Goal: Task Accomplishment & Management: Complete application form

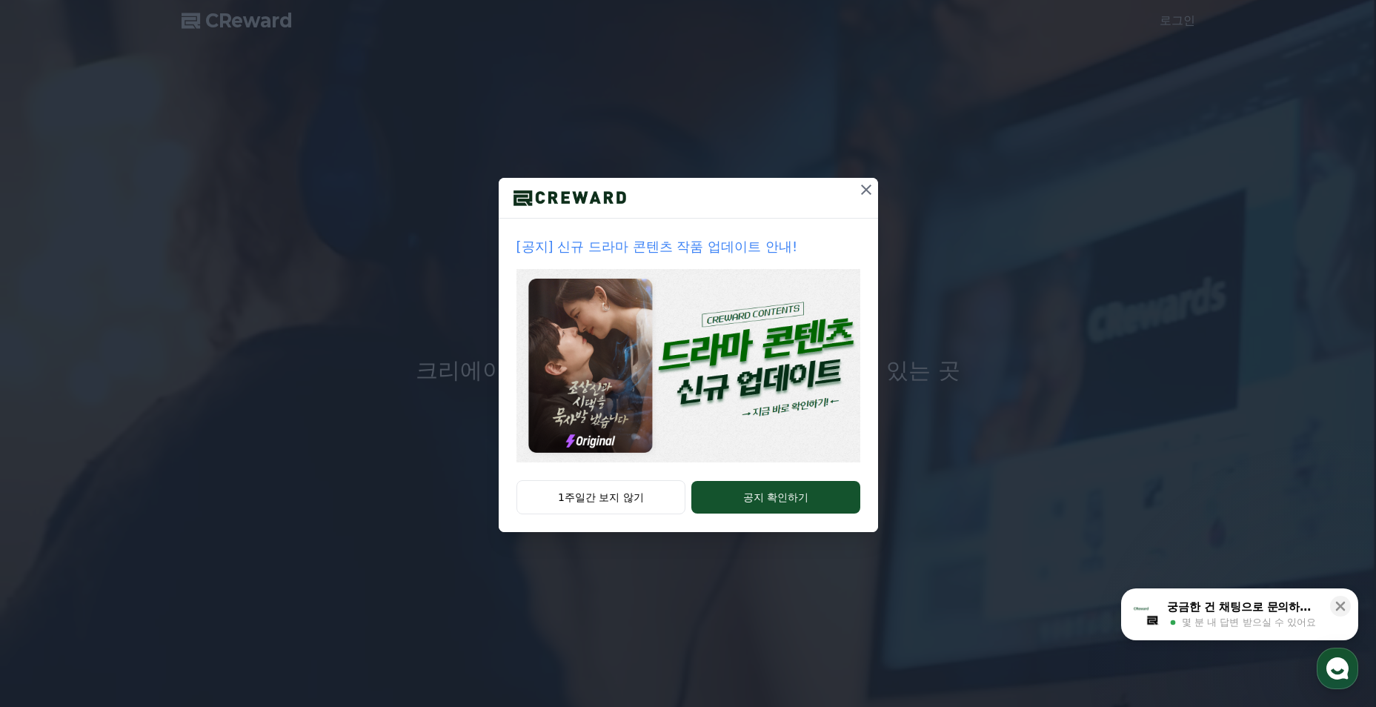
click at [865, 181] on icon at bounding box center [866, 190] width 18 height 18
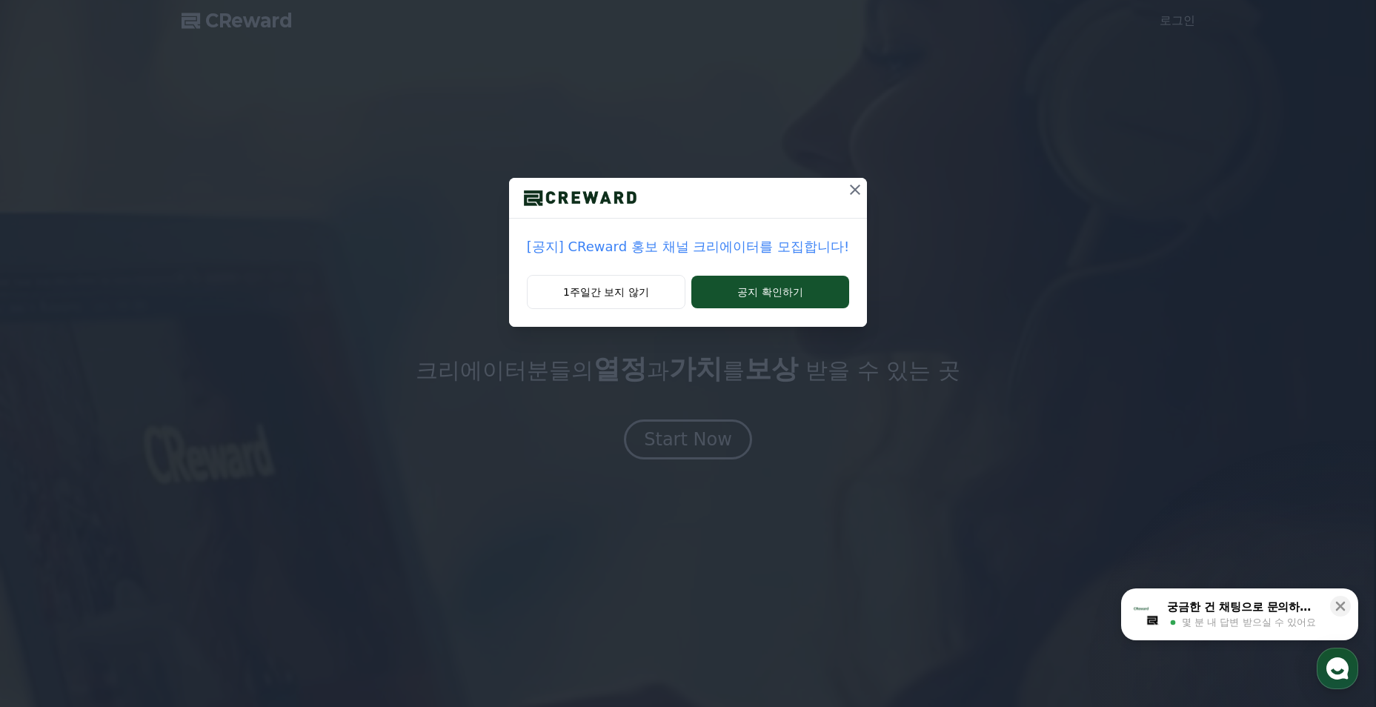
click at [850, 182] on icon at bounding box center [855, 190] width 18 height 18
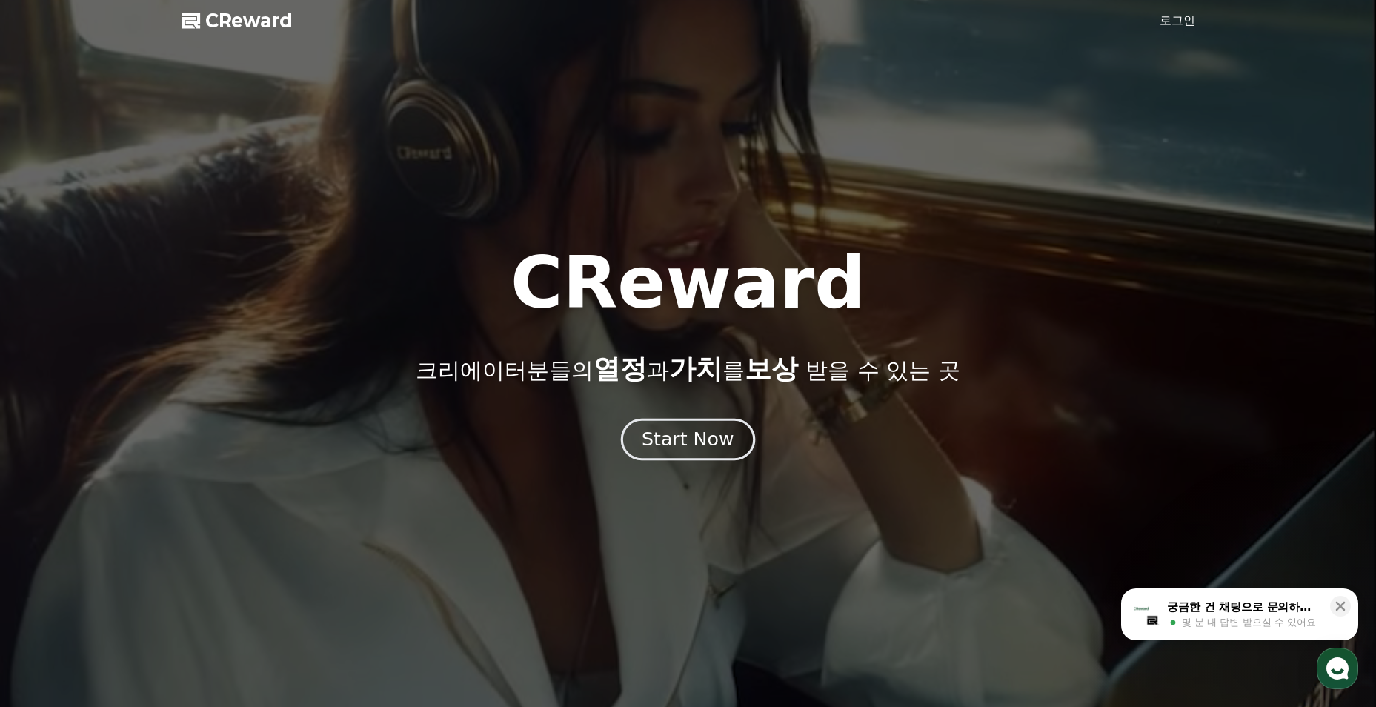
click at [657, 433] on div "Start Now" at bounding box center [688, 439] width 92 height 25
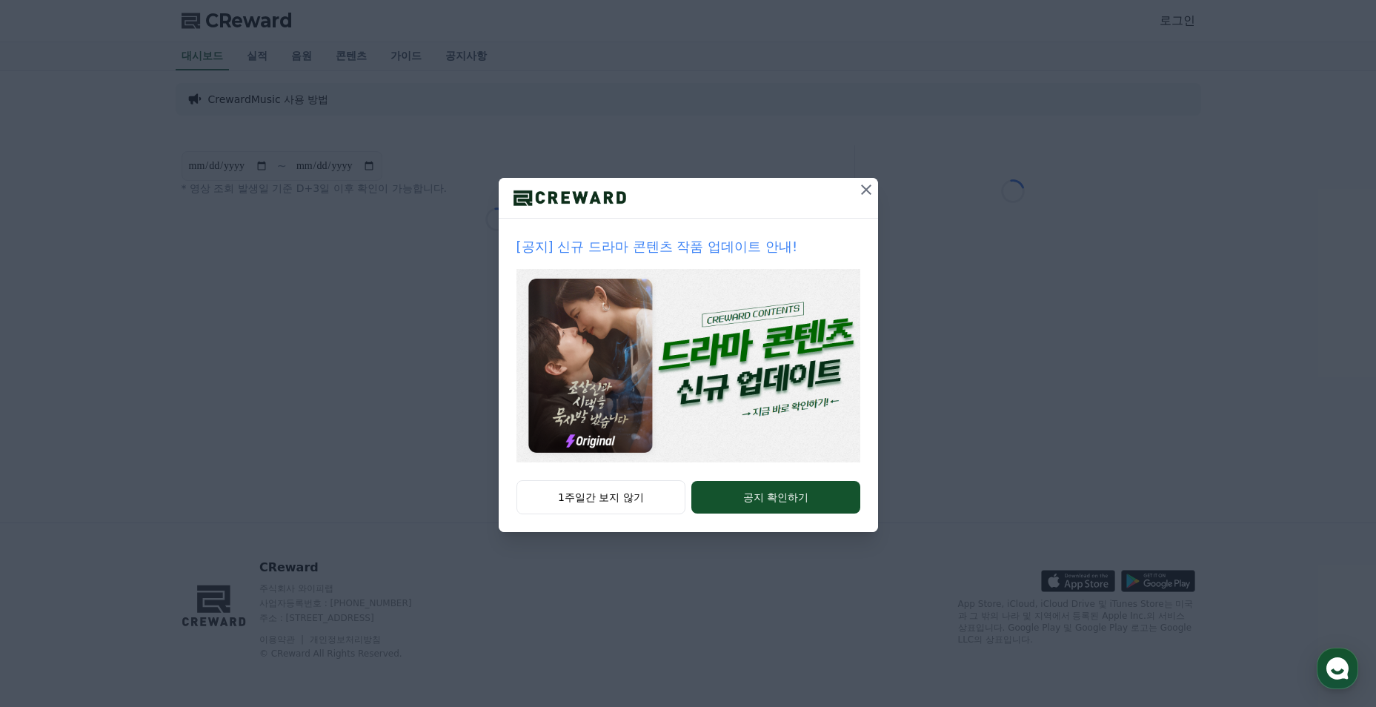
click at [859, 190] on icon at bounding box center [866, 190] width 18 height 18
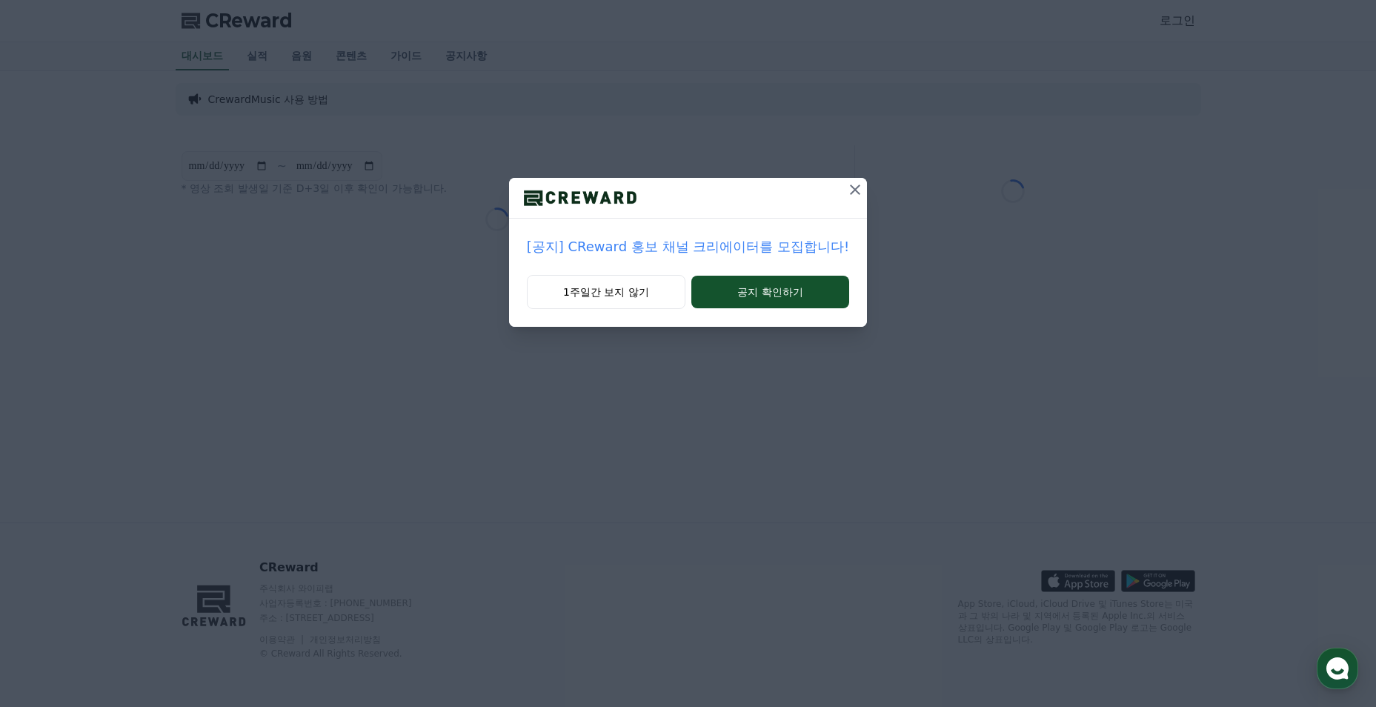
click at [850, 189] on icon at bounding box center [855, 189] width 10 height 10
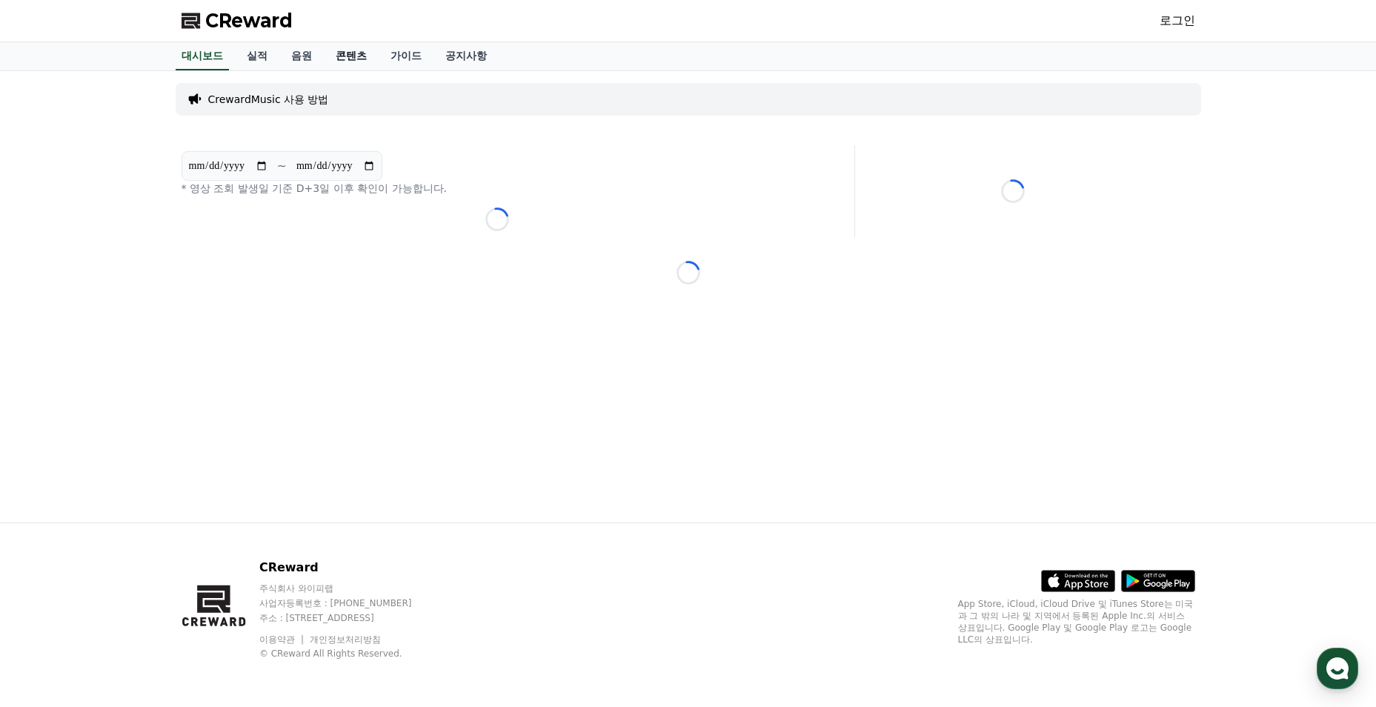
click at [353, 53] on link "콘텐츠" at bounding box center [351, 56] width 55 height 28
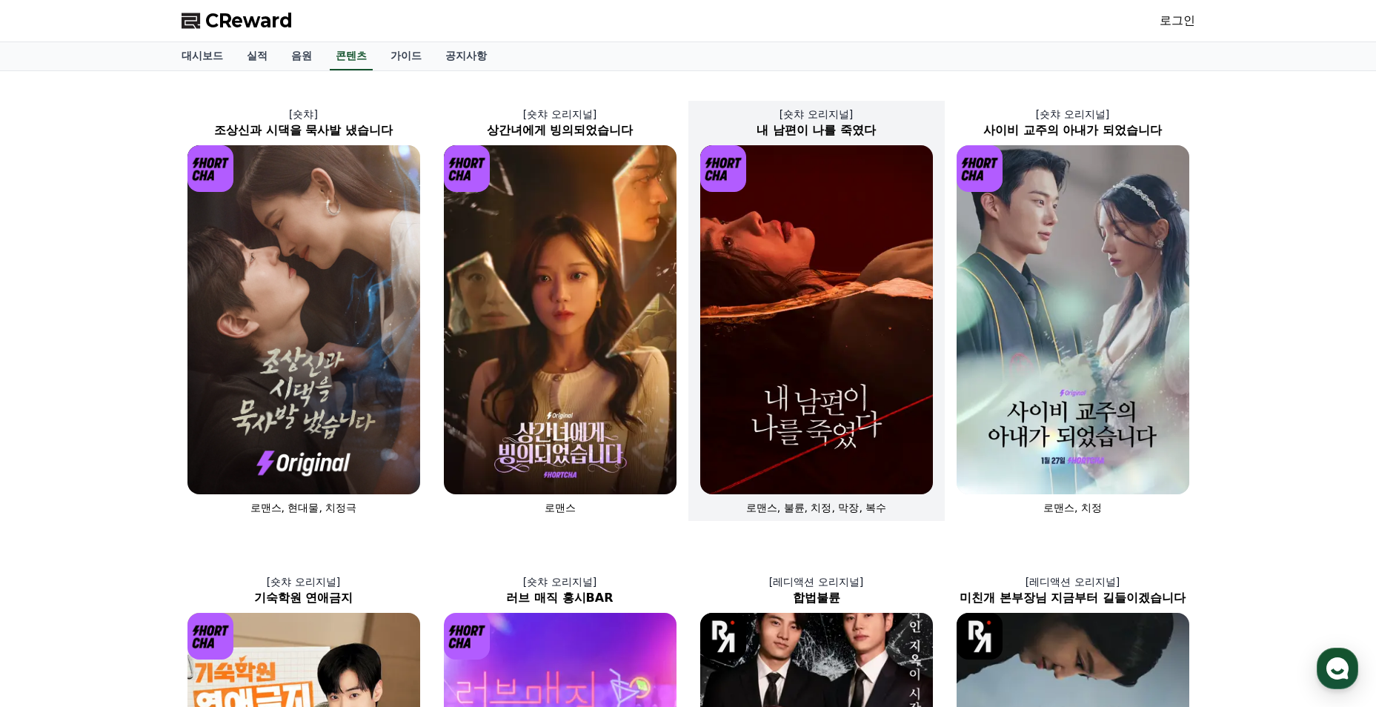
click at [824, 348] on img at bounding box center [816, 319] width 233 height 349
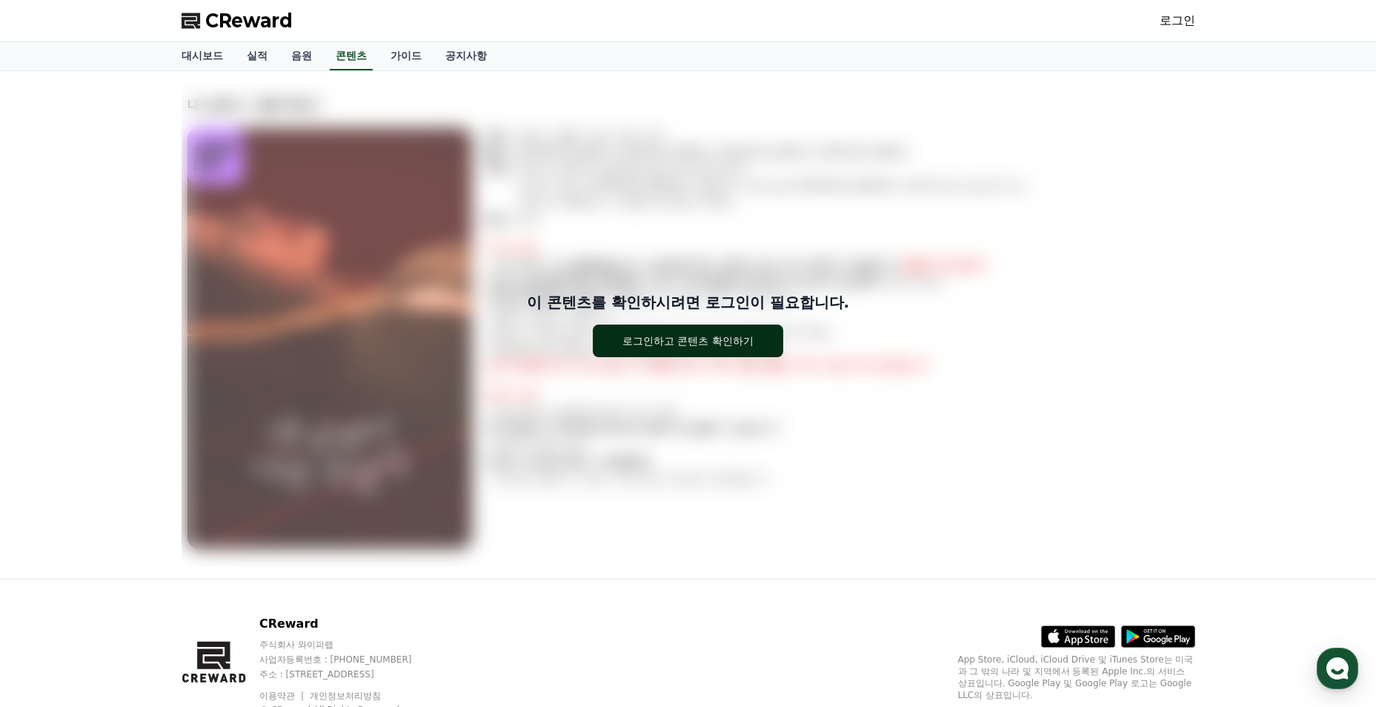
click at [754, 344] on button "로그인하고 콘텐츠 확인하기" at bounding box center [688, 340] width 190 height 33
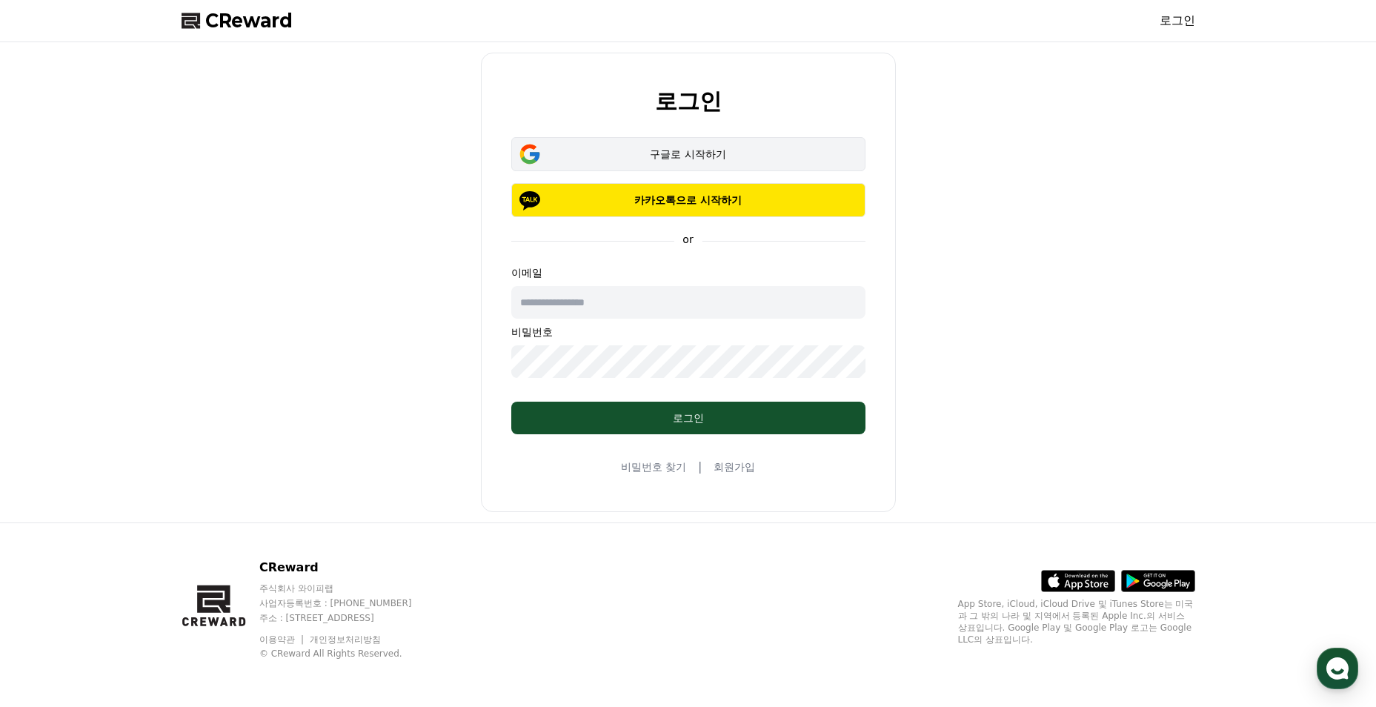
click at [735, 161] on div "구글로 시작하기" at bounding box center [688, 154] width 311 height 15
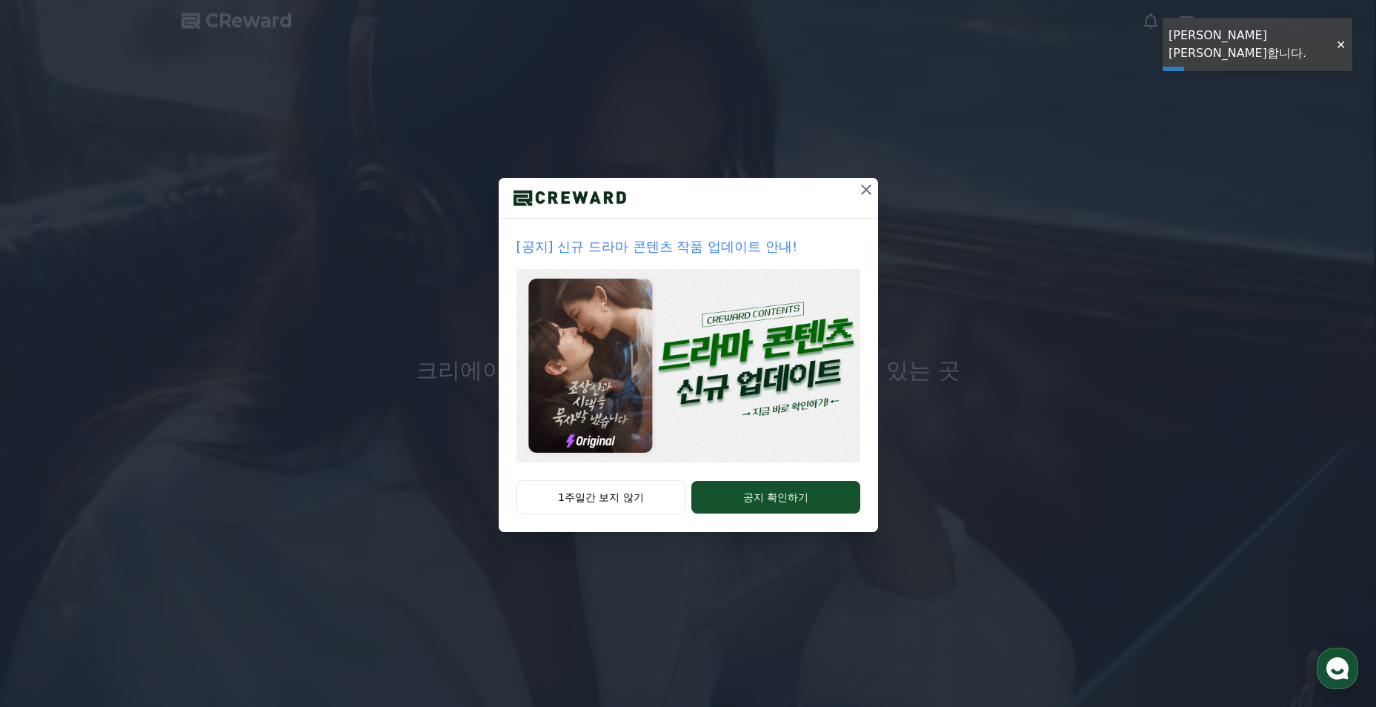
click at [603, 490] on button "1주일간 보지 않기" at bounding box center [601, 497] width 170 height 34
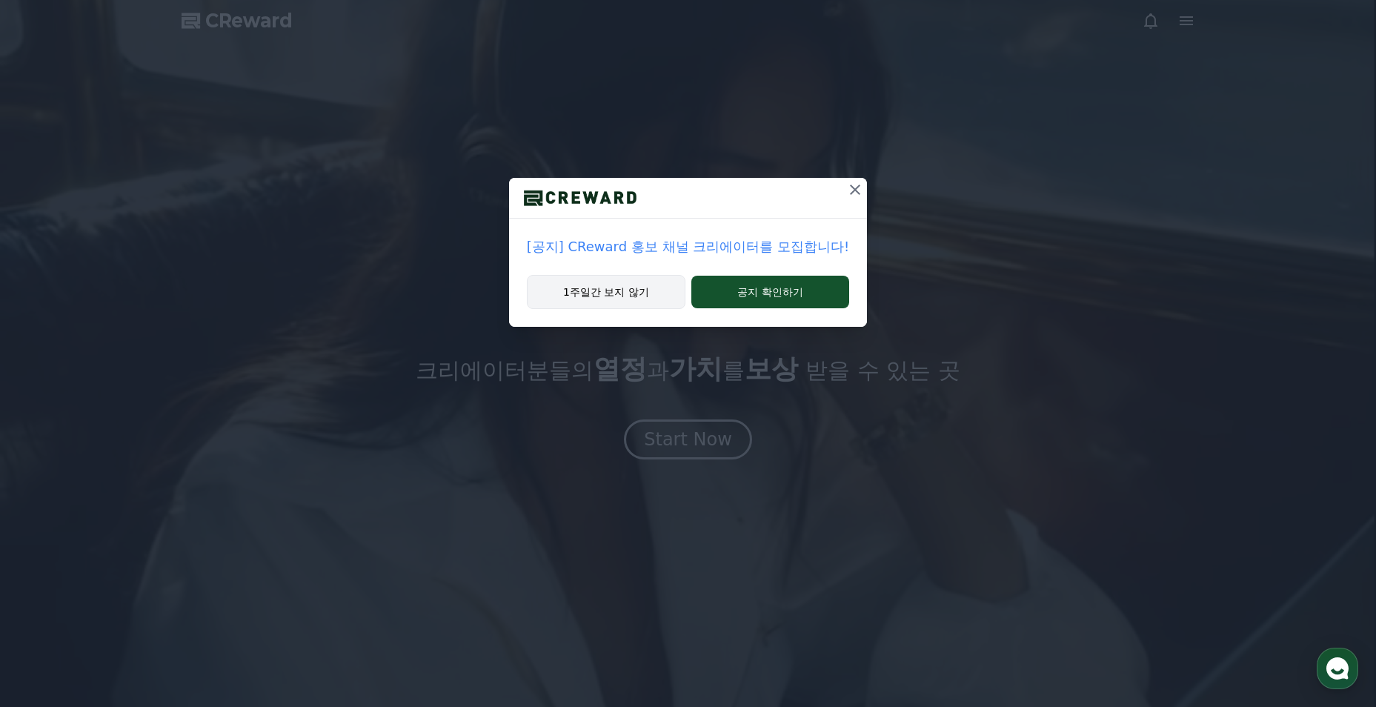
click at [634, 297] on button "1주일간 보지 않기" at bounding box center [606, 292] width 159 height 34
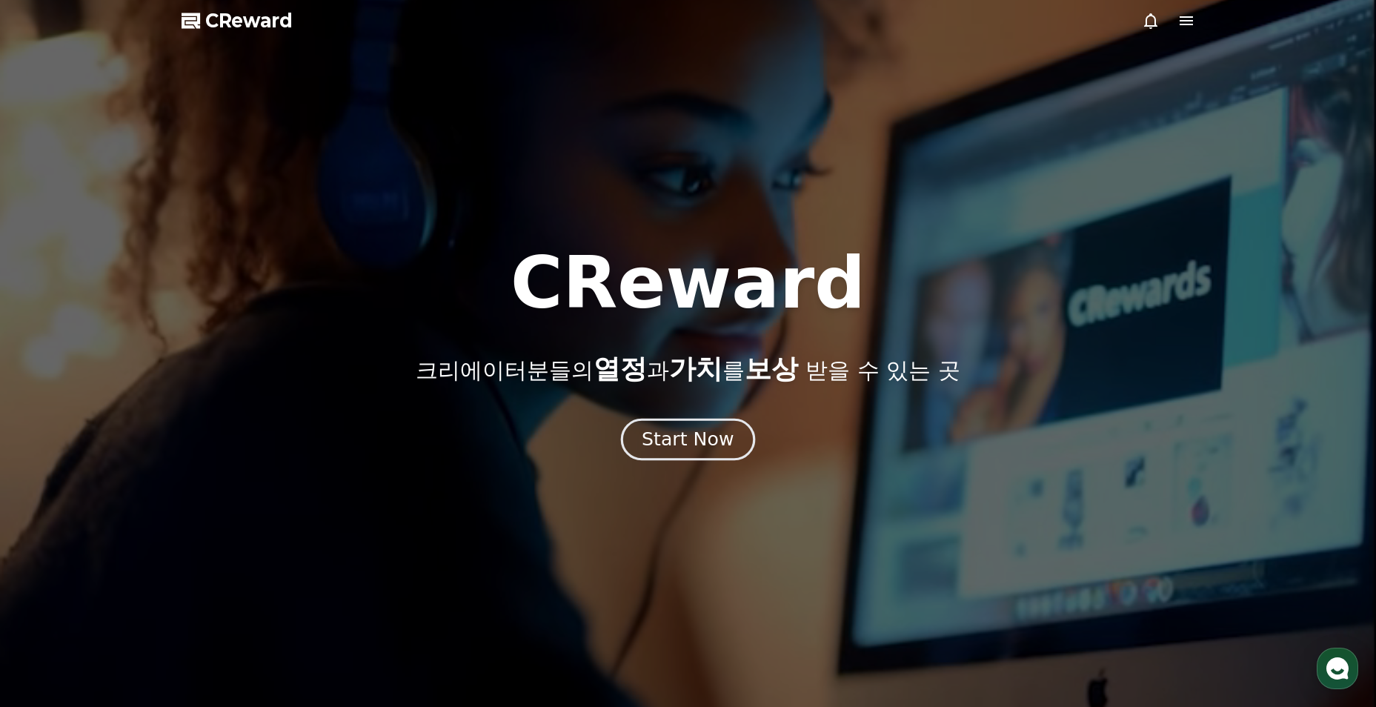
click at [728, 436] on div "Start Now" at bounding box center [688, 439] width 92 height 25
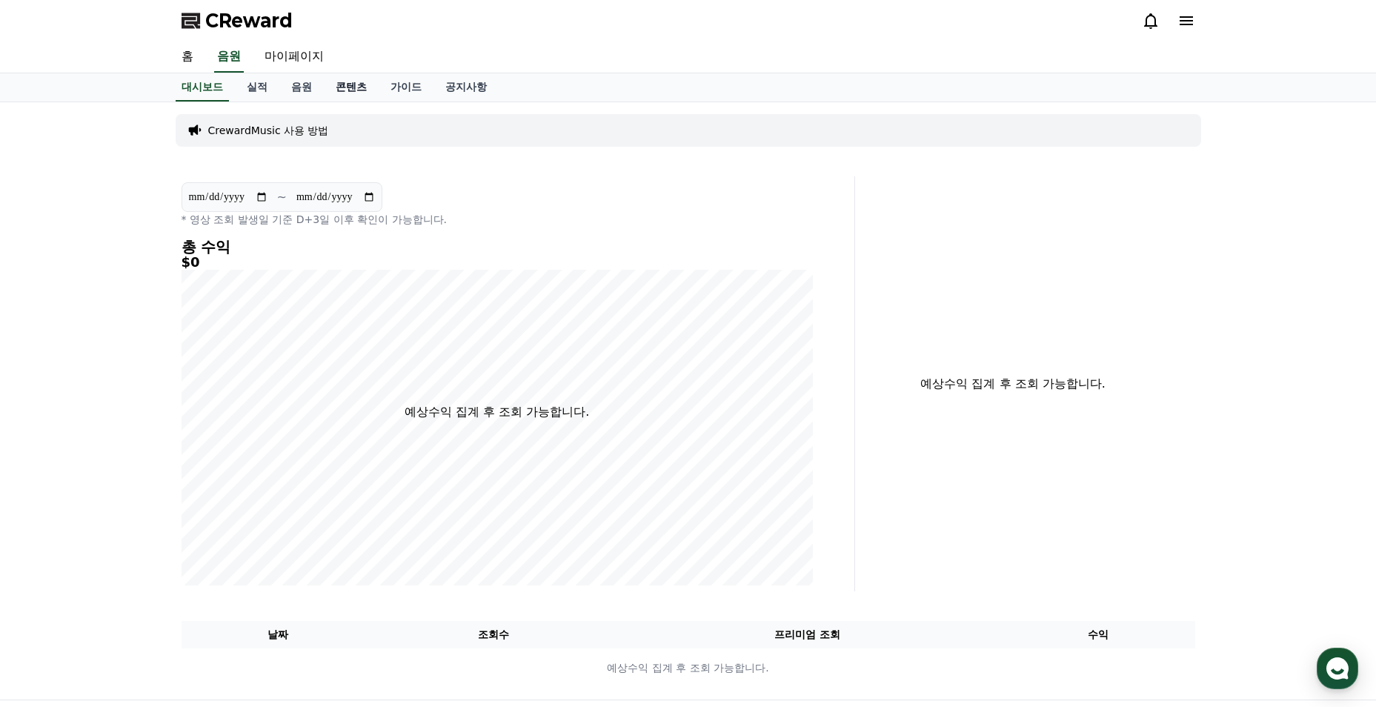
click at [344, 91] on link "콘텐츠" at bounding box center [351, 87] width 55 height 28
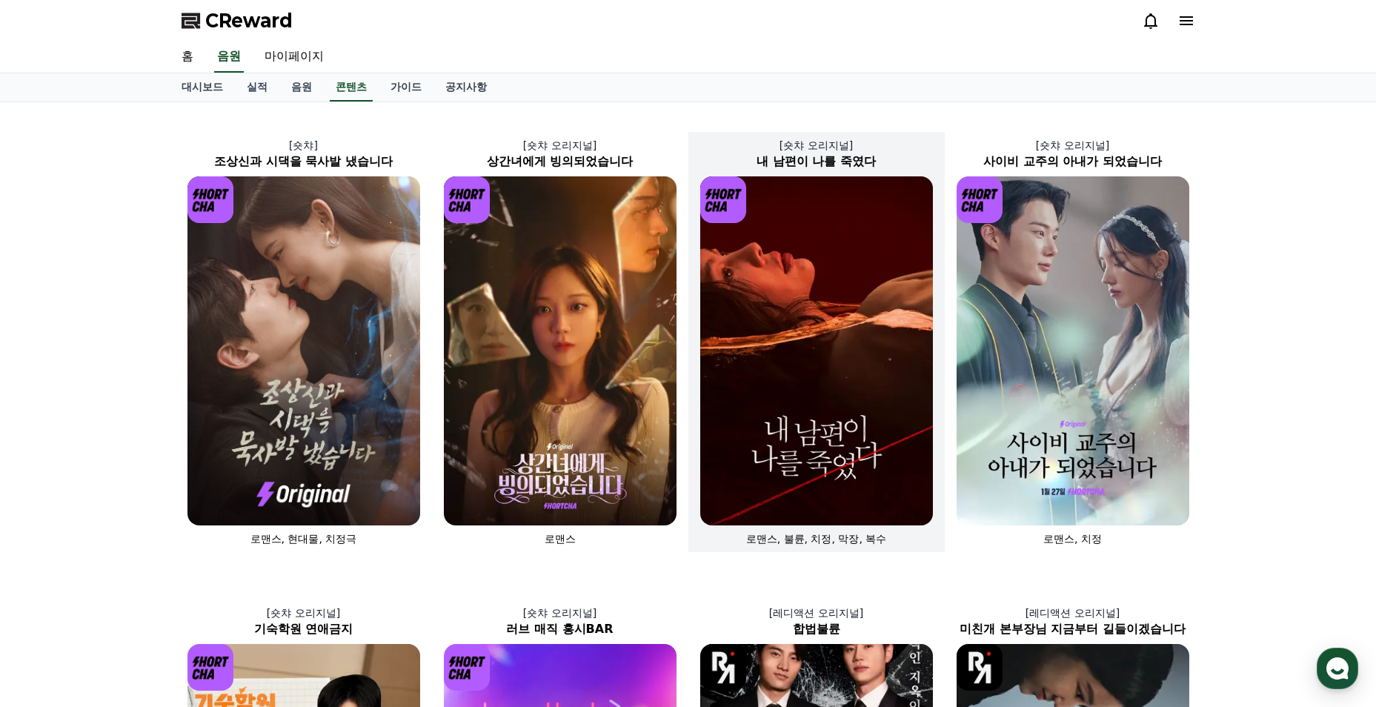
click at [795, 341] on img at bounding box center [816, 350] width 233 height 349
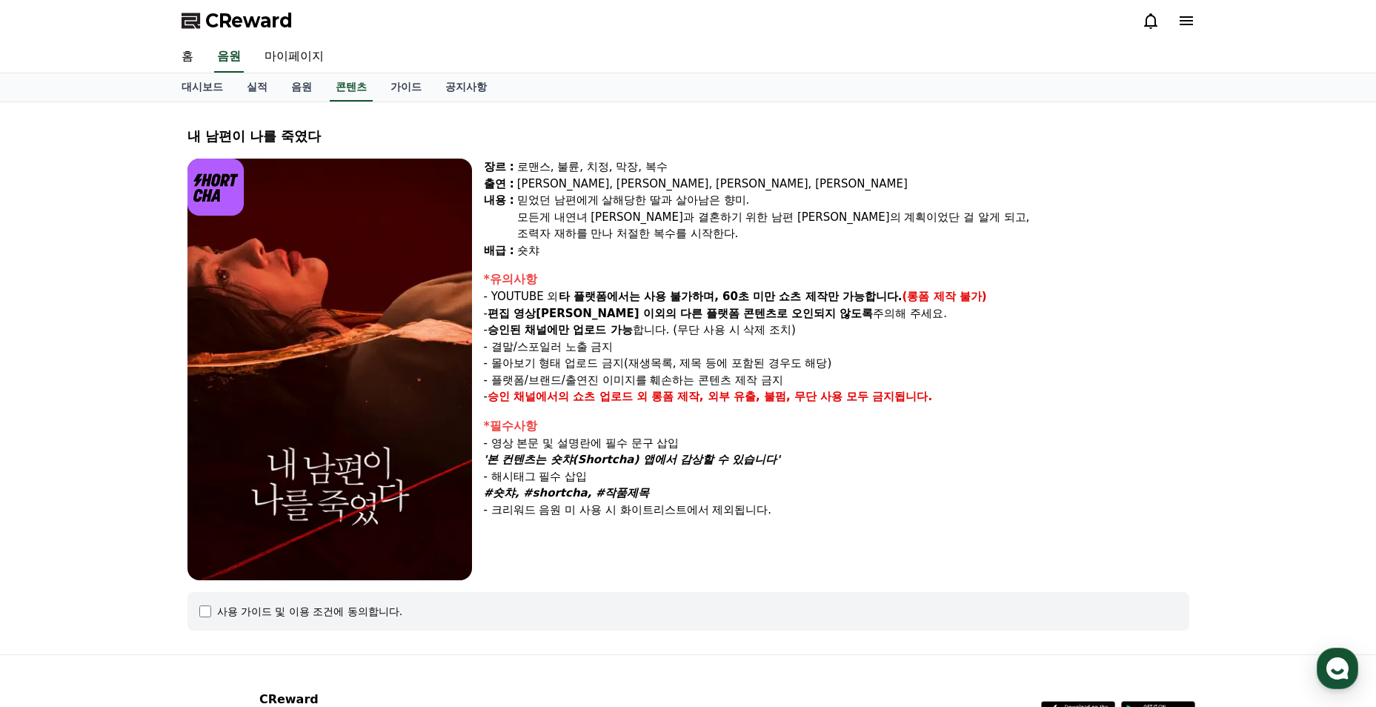
drag, startPoint x: 530, startPoint y: 293, endPoint x: 725, endPoint y: 316, distance: 196.2
click at [725, 316] on div "*유의사항 - YOUTUBE 외 타 플랫폼에서는 사용 불가하며, 60초 미만 쇼츠 제작만 가능합니다. (롱폼 제작 불가) - 편집 영상이 숏챠…" at bounding box center [836, 337] width 705 height 135
click at [725, 316] on strong "다른 플랫폼 콘텐츠로 오인되지 않도록" at bounding box center [776, 313] width 193 height 13
drag, startPoint x: 703, startPoint y: 290, endPoint x: 862, endPoint y: 305, distance: 160.0
click at [862, 305] on div "*유의사항 - YOUTUBE 외 타 플랫폼에서는 사용 불가하며, 60초 미만 쇼츠 제작만 가능합니다. (롱폼 제작 불가) - 편집 영상이 숏챠…" at bounding box center [836, 337] width 705 height 135
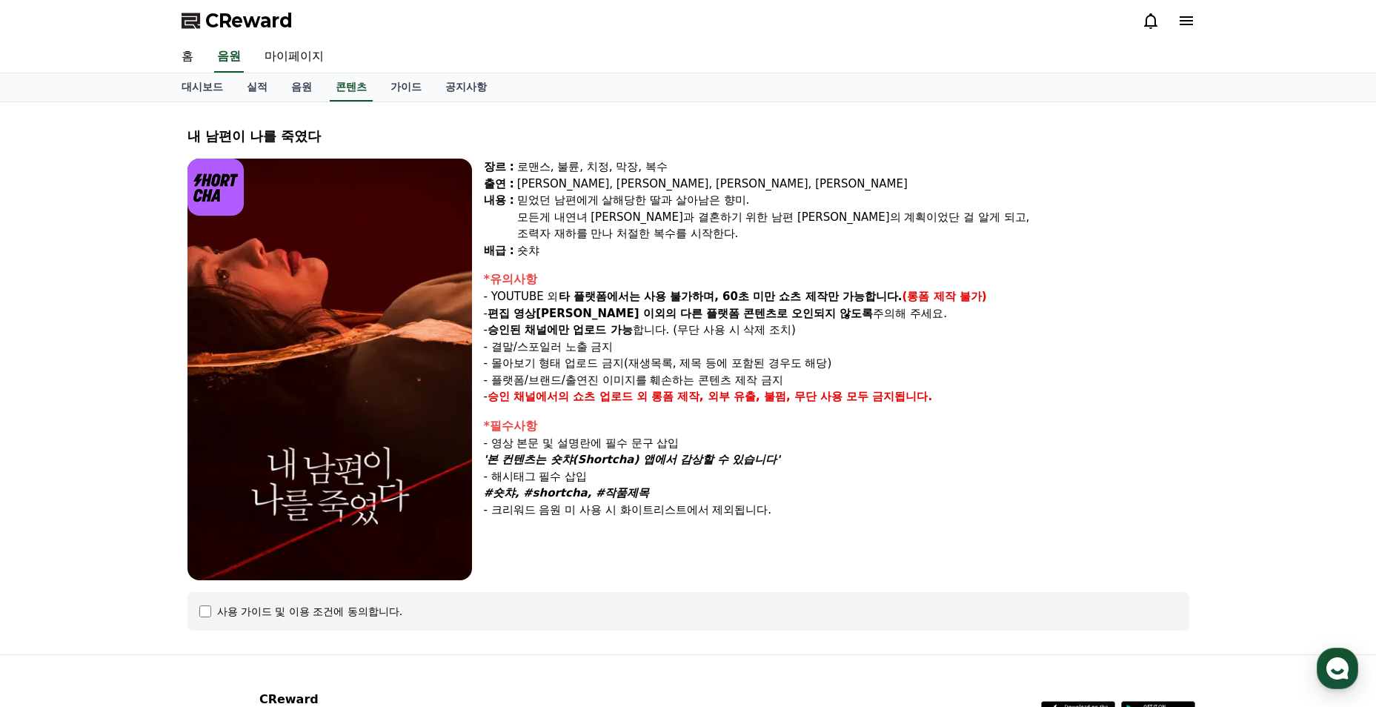
drag, startPoint x: 862, startPoint y: 305, endPoint x: 851, endPoint y: 331, distance: 28.2
click at [851, 331] on p "- 승인된 채널에만 업로드 가능 합니다. (무단 사용 시 삭제 조치)" at bounding box center [836, 330] width 705 height 17
drag, startPoint x: 527, startPoint y: 316, endPoint x: 758, endPoint y: 313, distance: 230.4
click at [758, 313] on p "- 편집 영상이 숏챠 이외의 다른 플랫폼 콘텐츠로 오인되지 않도록 주의해 주세요." at bounding box center [836, 313] width 705 height 17
click at [758, 313] on strong "다른 플랫폼 콘텐츠로 오인되지 않도록" at bounding box center [776, 313] width 193 height 13
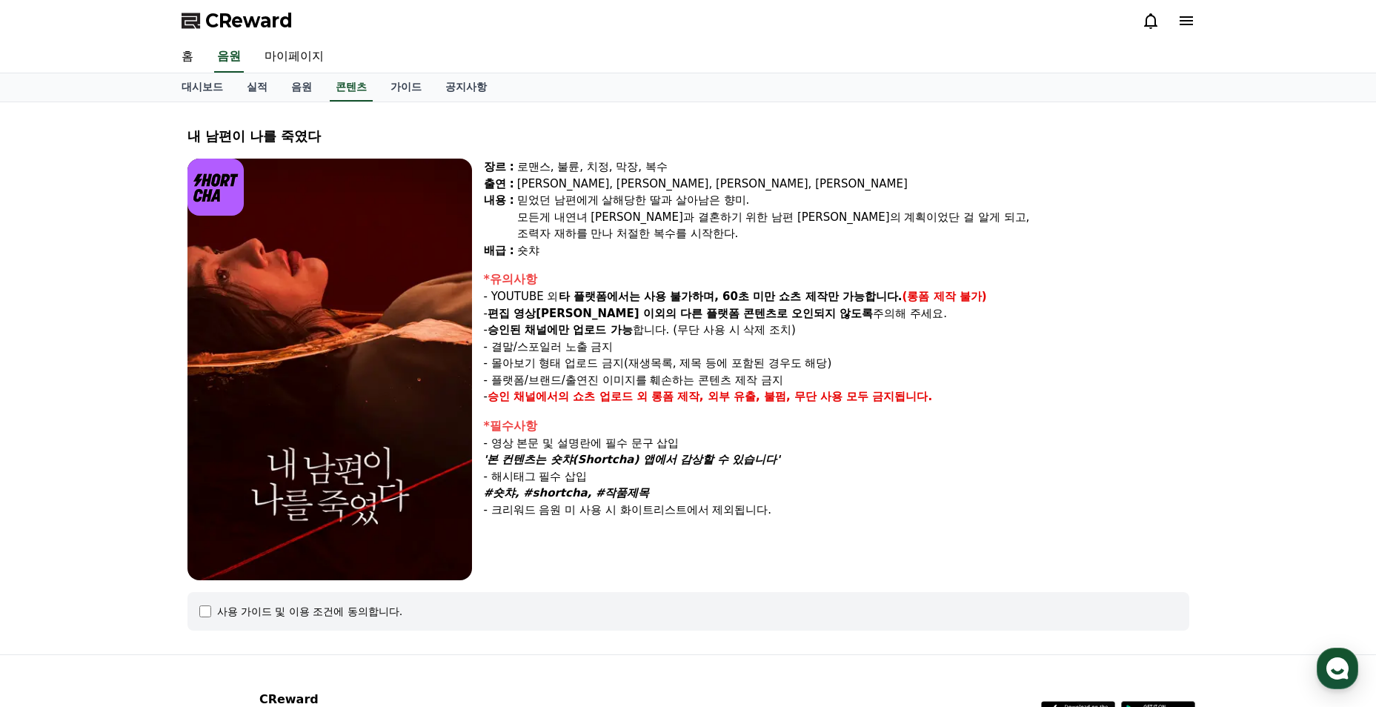
drag, startPoint x: 537, startPoint y: 330, endPoint x: 656, endPoint y: 339, distance: 118.9
click at [656, 339] on div "*유의사항 - YOUTUBE 외 타 플랫폼에서는 사용 불가하며, 60초 미만 쇼츠 제작만 가능합니다. (롱폼 제작 불가) - 편집 영상이 숏챠…" at bounding box center [836, 337] width 705 height 135
drag, startPoint x: 656, startPoint y: 339, endPoint x: 649, endPoint y: 364, distance: 26.1
click at [649, 364] on p "- 몰아보기 형태 업로드 금지(재생목록, 제목 등에 포함된 경우도 해당)" at bounding box center [836, 363] width 705 height 17
drag, startPoint x: 489, startPoint y: 328, endPoint x: 573, endPoint y: 329, distance: 83.7
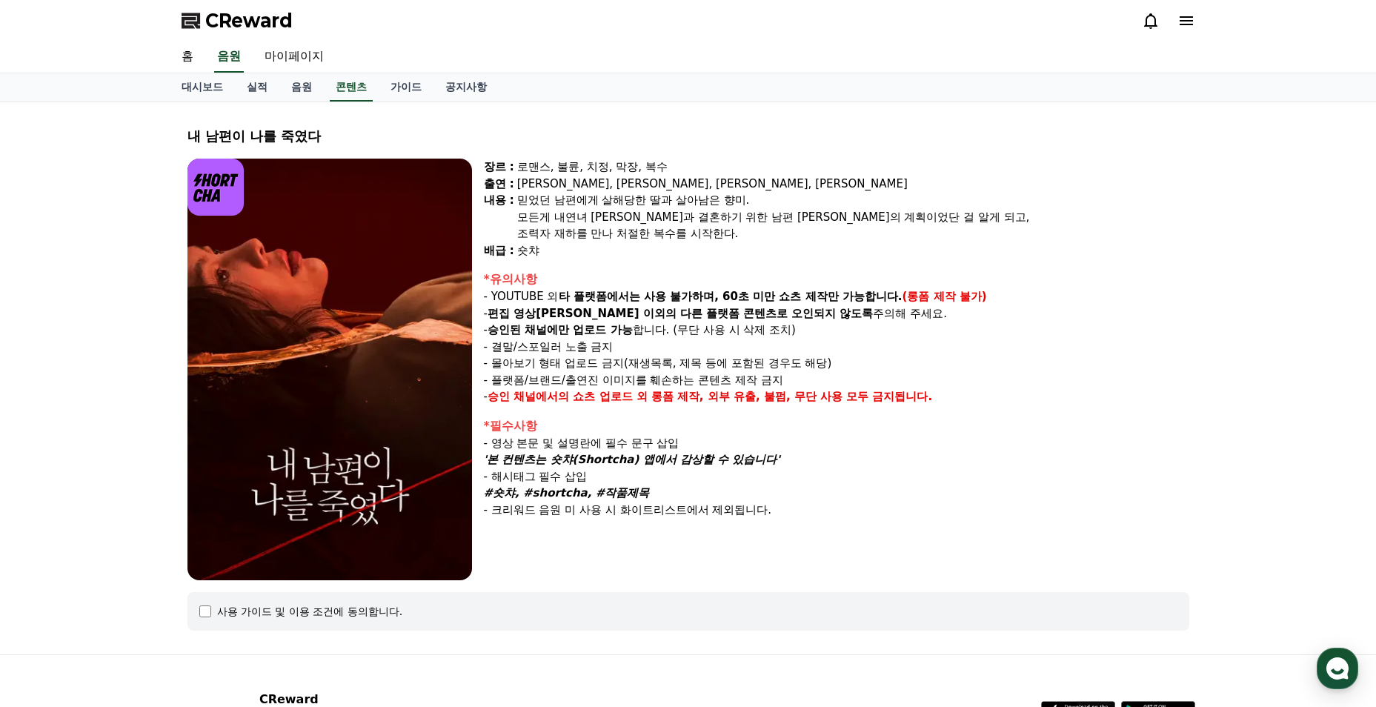
click at [573, 329] on p "- 승인된 채널에만 업로드 가능 합니다. (무단 사용 시 삭제 조치)" at bounding box center [836, 330] width 705 height 17
drag, startPoint x: 573, startPoint y: 329, endPoint x: 567, endPoint y: 358, distance: 29.4
click at [567, 358] on p "- 몰아보기 형태 업로드 금지(재생목록, 제목 등에 포함된 경우도 해당)" at bounding box center [836, 363] width 705 height 17
drag, startPoint x: 522, startPoint y: 399, endPoint x: 865, endPoint y: 402, distance: 343.0
click at [865, 402] on p "- 승인 채널에서의 쇼츠 업로드 외 롱폼 제작, 외부 유출, 불펌, 무단 사용 모두 금지됩니다." at bounding box center [836, 396] width 705 height 17
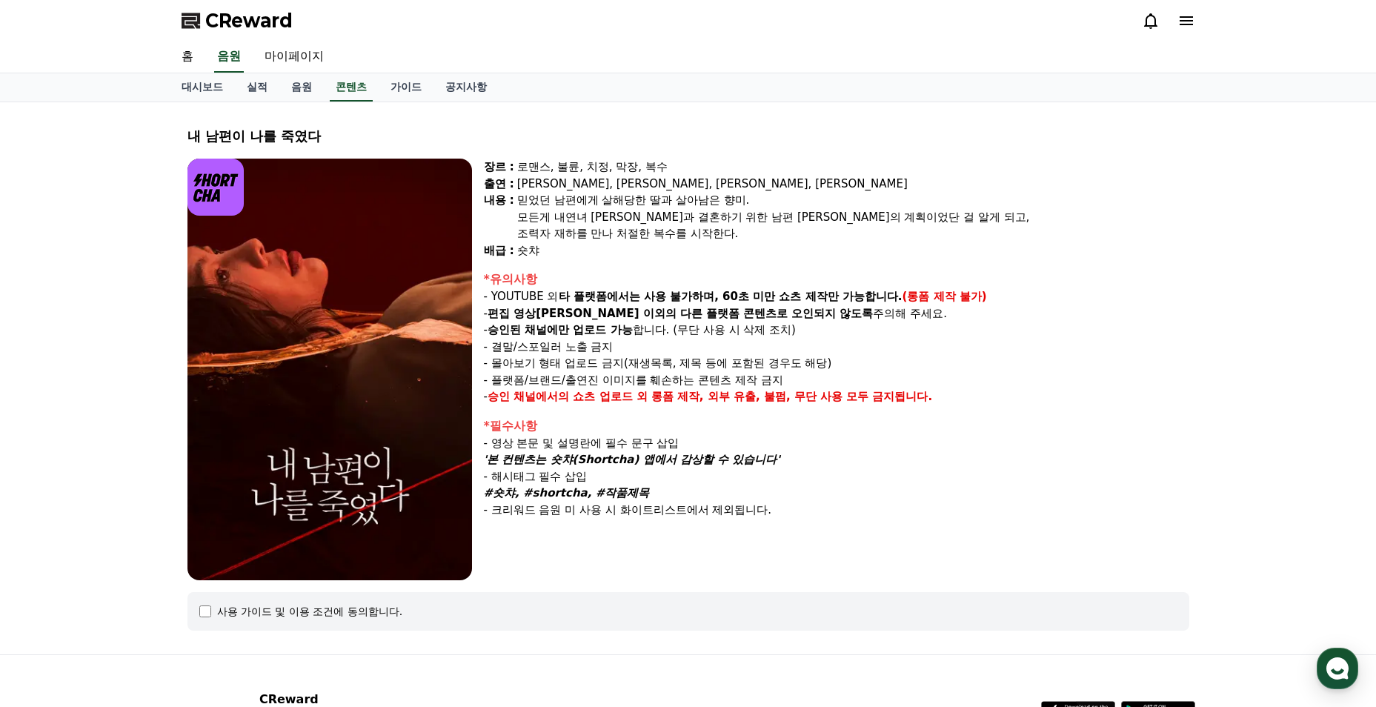
drag, startPoint x: 865, startPoint y: 402, endPoint x: 846, endPoint y: 463, distance: 64.2
click at [846, 463] on p "'본 컨텐츠는 숏챠(Shortcha) 앱에서 감상할 수 있습니다'" at bounding box center [836, 459] width 705 height 17
drag, startPoint x: 486, startPoint y: 354, endPoint x: 597, endPoint y: 360, distance: 111.3
click at [597, 360] on div "*유의사항 - YOUTUBE 외 타 플랫폼에서는 사용 불가하며, 60초 미만 쇼츠 제작만 가능합니다. (롱폼 제작 불가) - 편집 영상이 숏챠…" at bounding box center [836, 337] width 705 height 135
drag, startPoint x: 597, startPoint y: 360, endPoint x: 683, endPoint y: 420, distance: 104.8
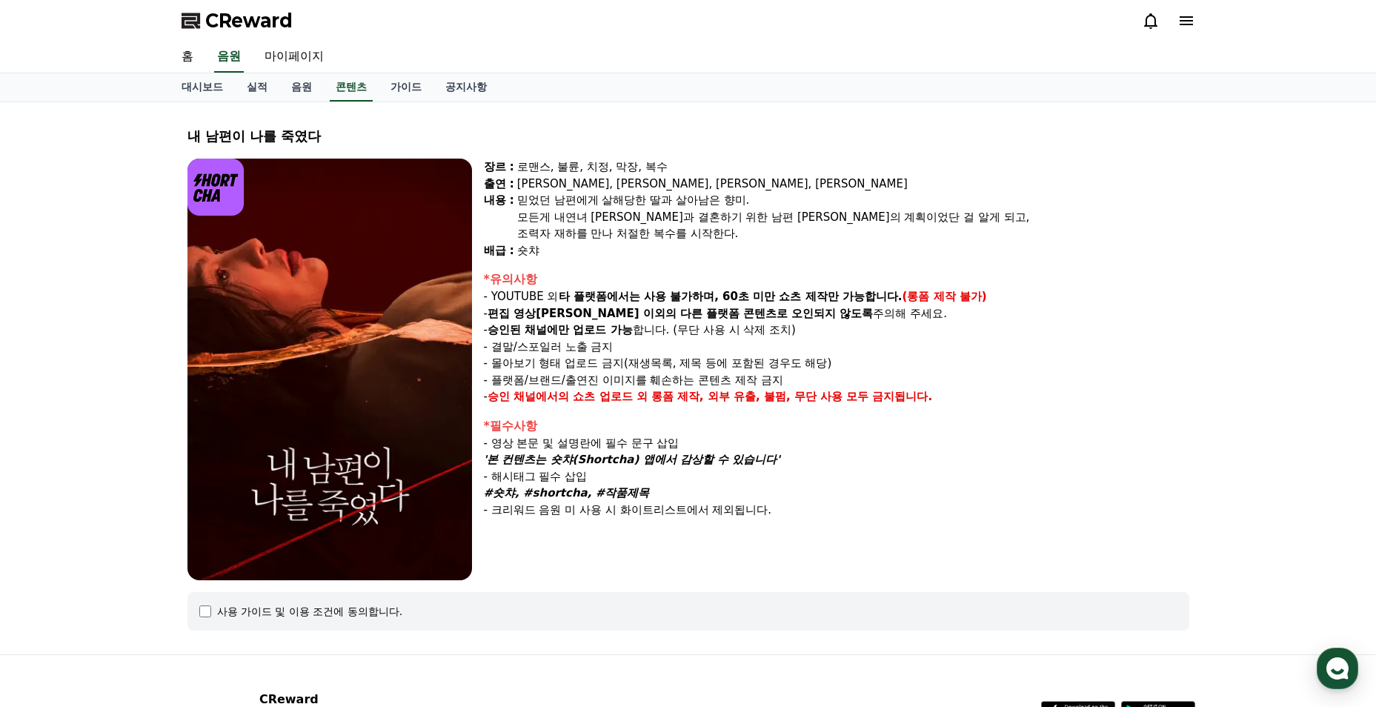
click at [683, 420] on div "*필수사항" at bounding box center [836, 426] width 705 height 18
drag, startPoint x: 529, startPoint y: 347, endPoint x: 626, endPoint y: 355, distance: 97.3
click at [626, 355] on div "*유의사항 - YOUTUBE 외 타 플랫폼에서는 사용 불가하며, 60초 미만 쇼츠 제작만 가능합니다. (롱폼 제작 불가) - 편집 영상이 숏챠…" at bounding box center [836, 337] width 705 height 135
drag, startPoint x: 626, startPoint y: 355, endPoint x: 612, endPoint y: 388, distance: 36.2
click at [612, 388] on p "- 승인 채널에서의 쇼츠 업로드 외 롱폼 제작, 외부 유출, 불펌, 무단 사용 모두 금지됩니다." at bounding box center [836, 396] width 705 height 17
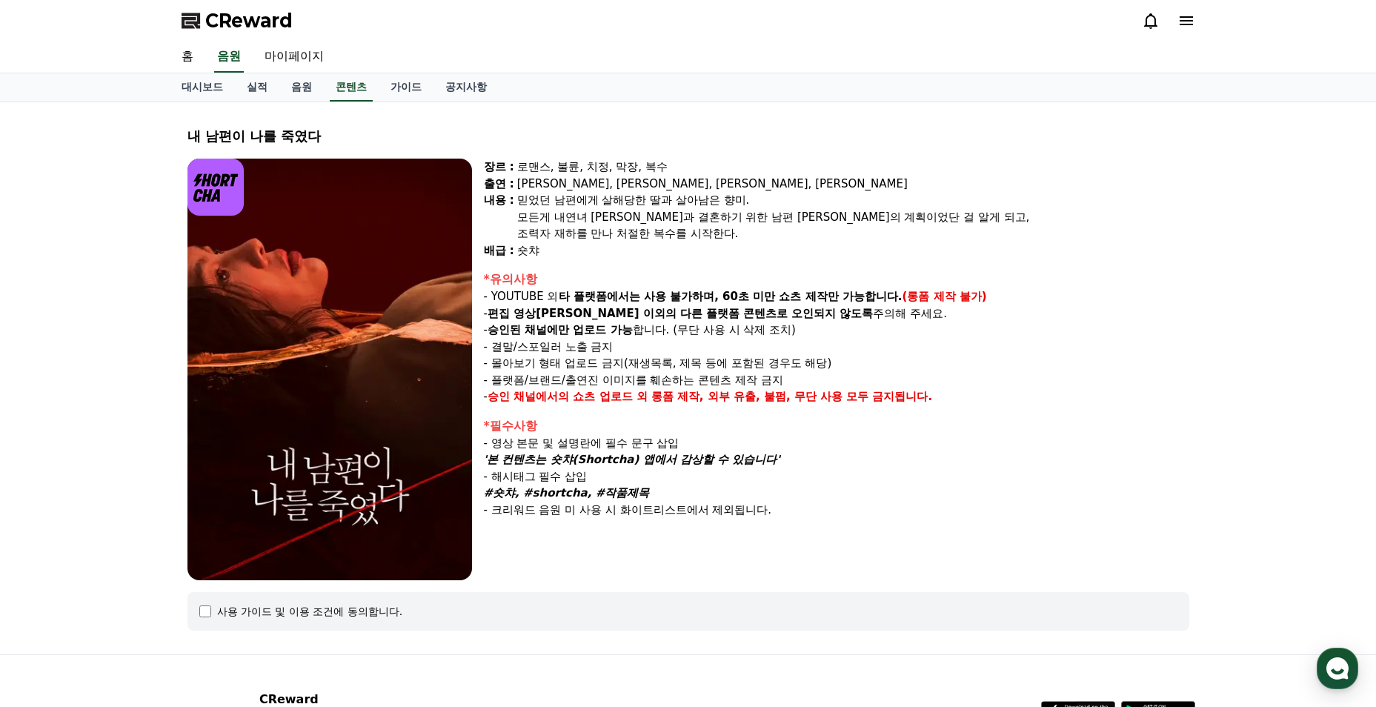
drag, startPoint x: 573, startPoint y: 373, endPoint x: 626, endPoint y: 367, distance: 52.9
click at [626, 367] on div "*유의사항 - YOUTUBE 외 타 플랫폼에서는 사용 불가하며, 60초 미만 쇼츠 제작만 가능합니다. (롱폼 제작 불가) - 편집 영상이 숏챠…" at bounding box center [836, 337] width 705 height 135
drag, startPoint x: 626, startPoint y: 367, endPoint x: 627, endPoint y: 424, distance: 57.0
click at [627, 424] on div "*필수사항" at bounding box center [836, 426] width 705 height 18
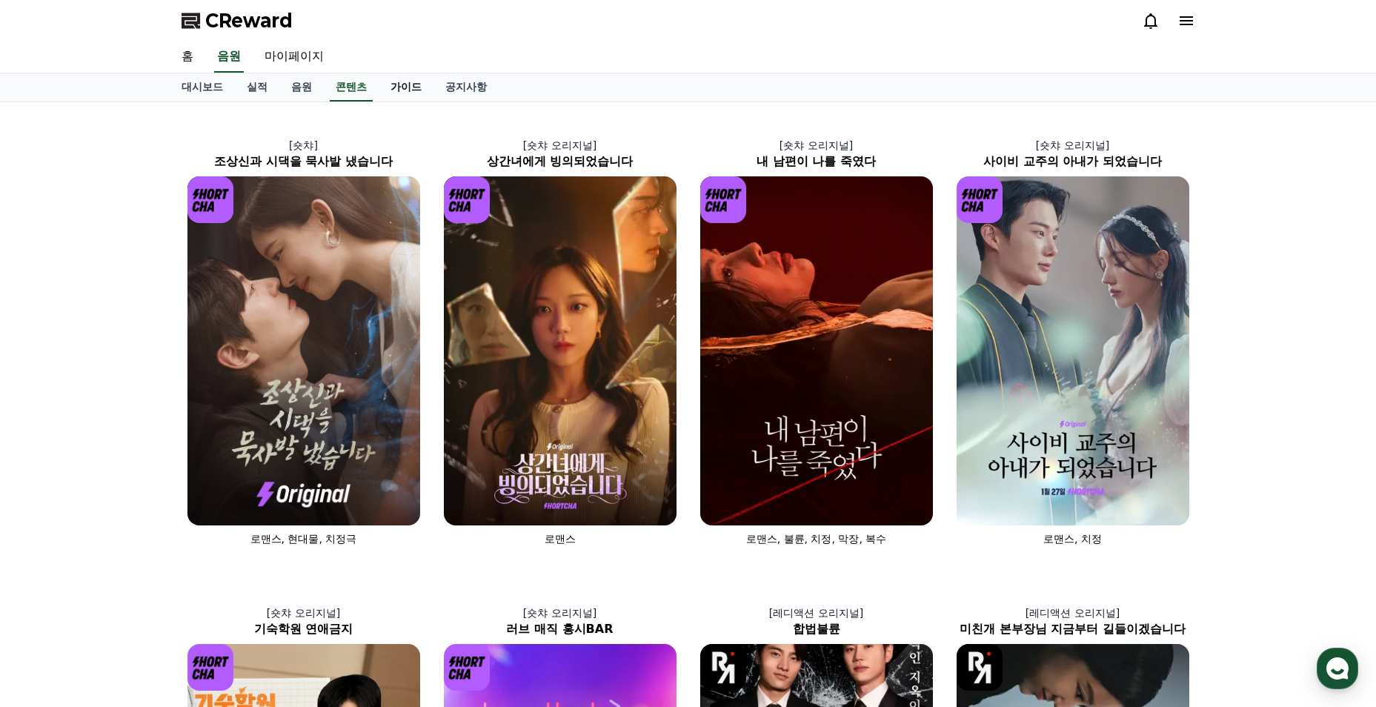
click at [417, 85] on link "가이드" at bounding box center [406, 87] width 55 height 28
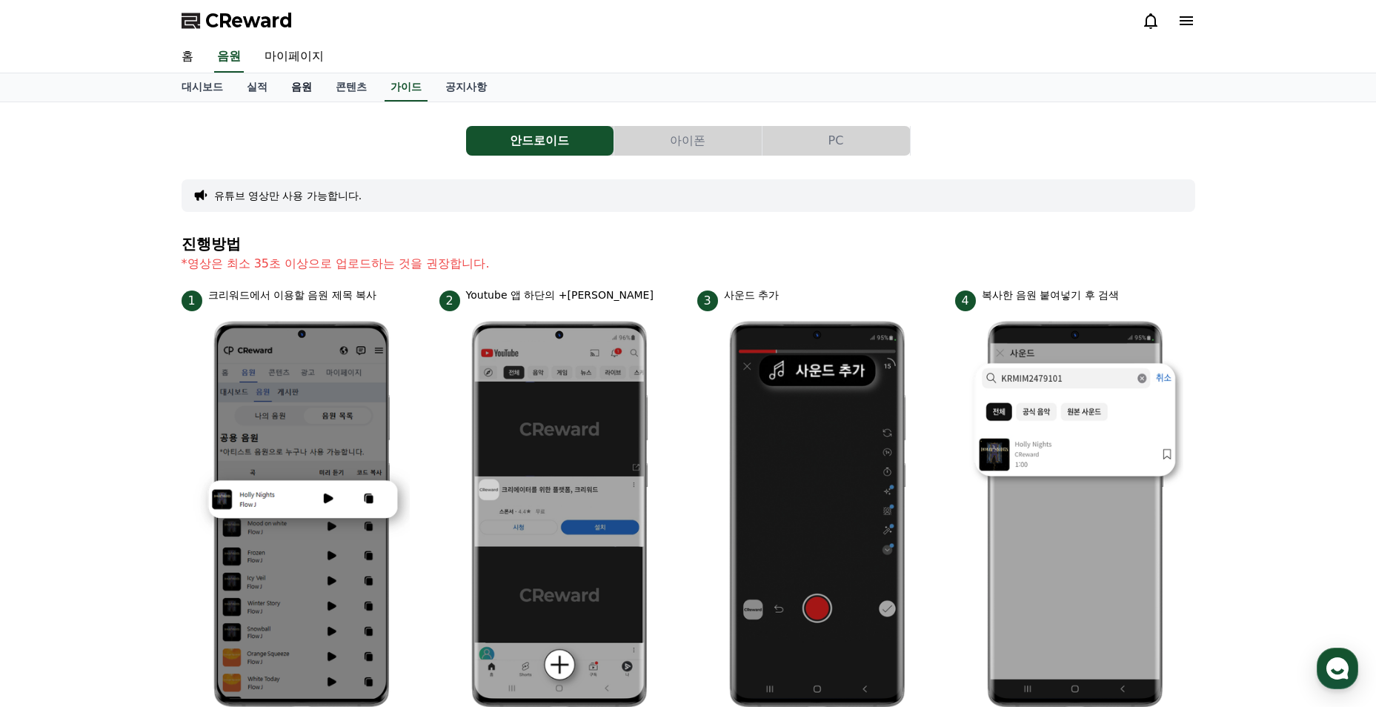
click at [300, 89] on link "음원" at bounding box center [301, 87] width 44 height 28
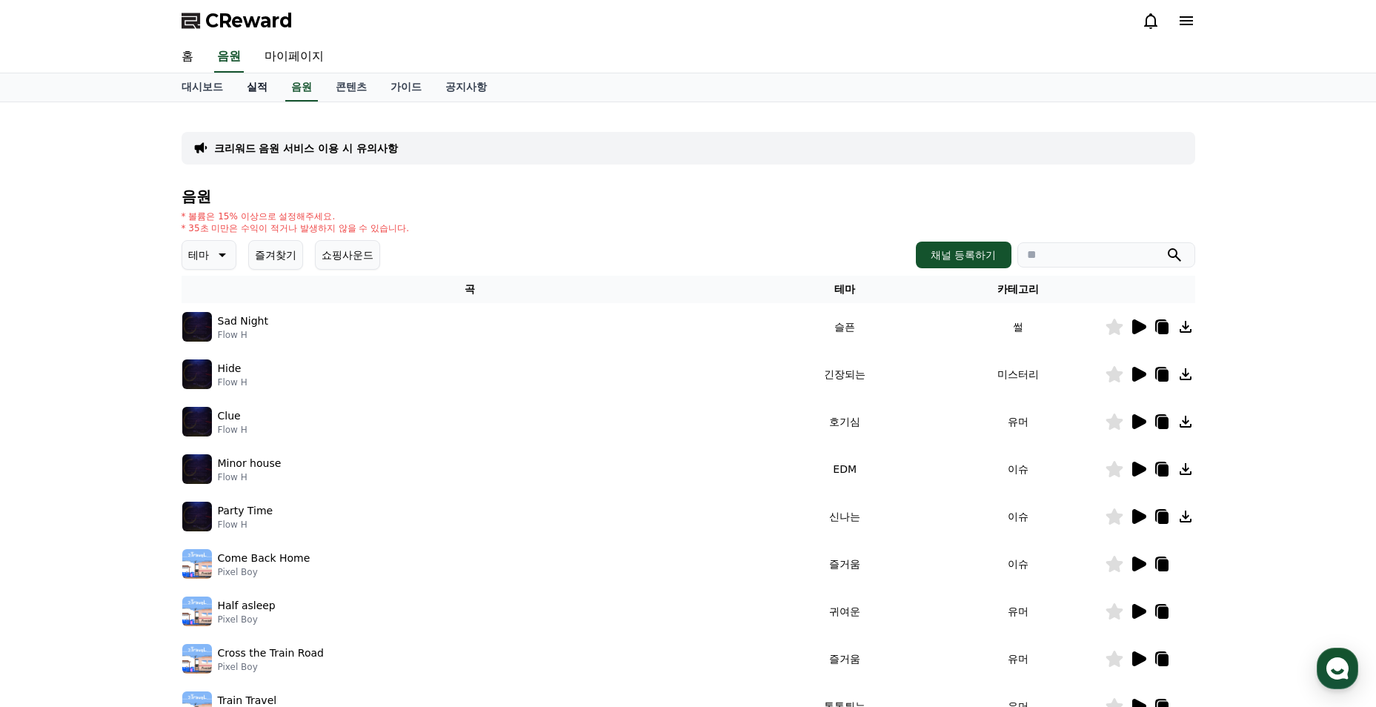
click at [262, 99] on link "실적" at bounding box center [257, 87] width 44 height 28
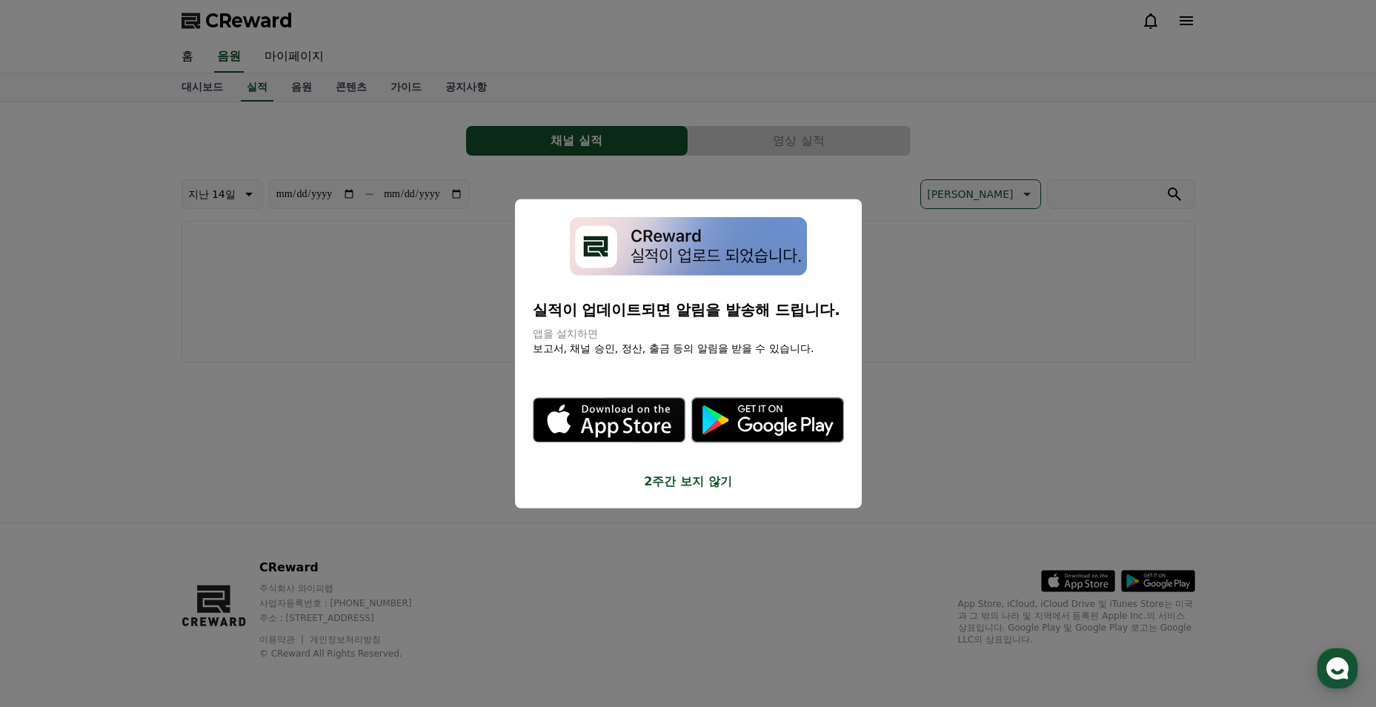
click at [733, 513] on button "close modal" at bounding box center [688, 353] width 1376 height 707
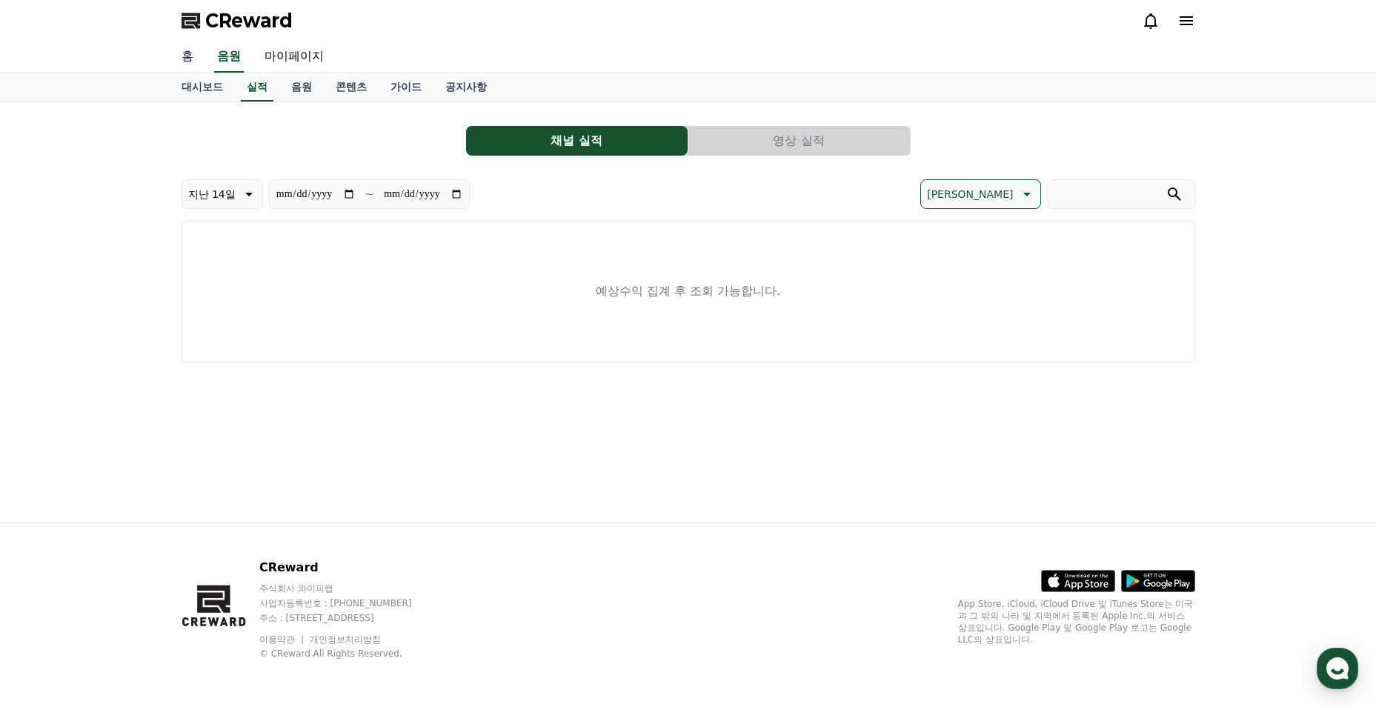
click at [187, 56] on link "홈" at bounding box center [188, 56] width 36 height 31
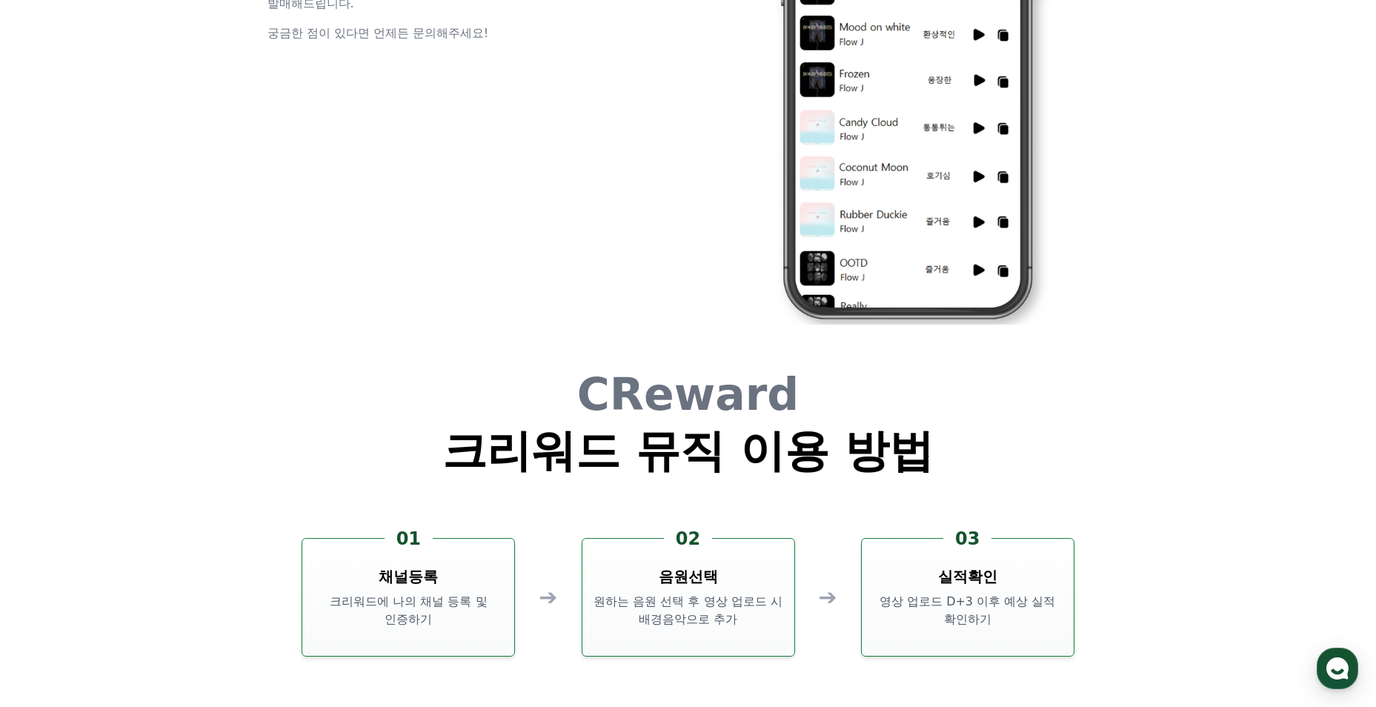
scroll to position [3926, 0]
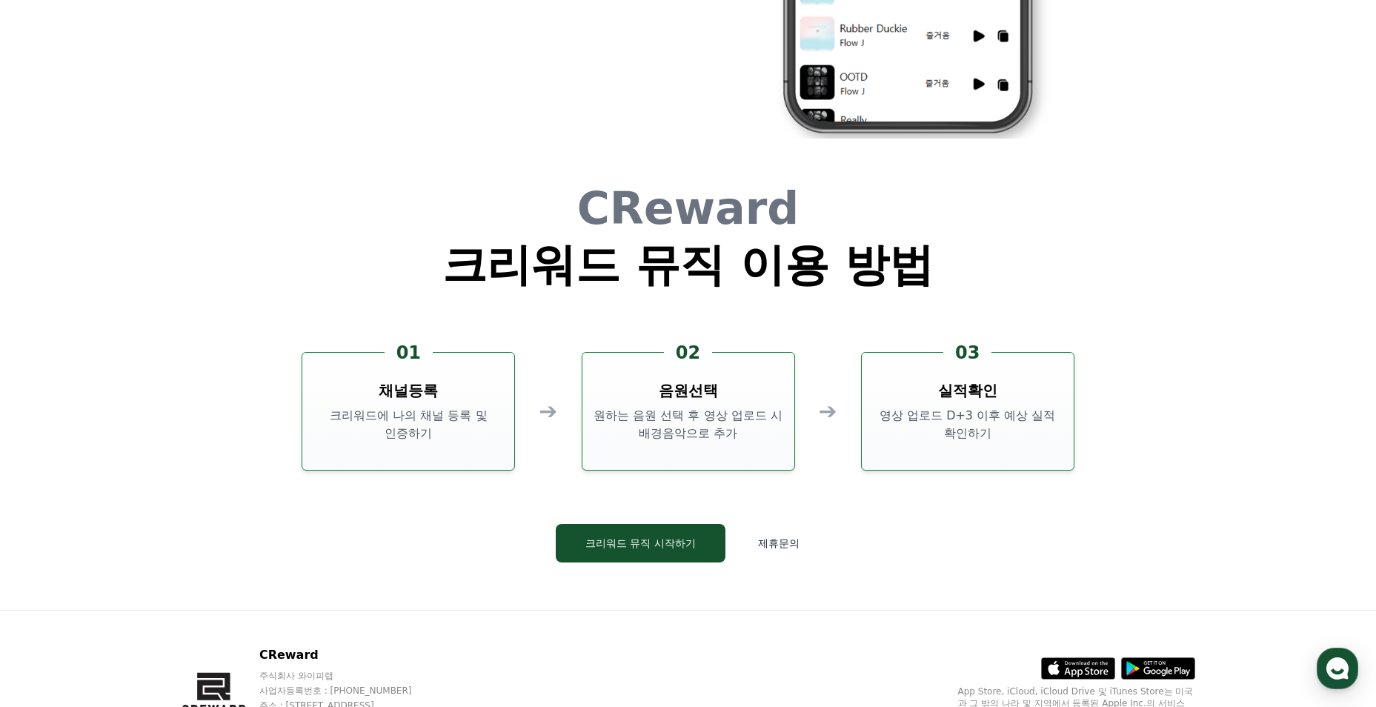
click at [396, 450] on div "01 채널등록 크리워드에 나의 채널 등록 및 인증하기" at bounding box center [408, 411] width 213 height 119
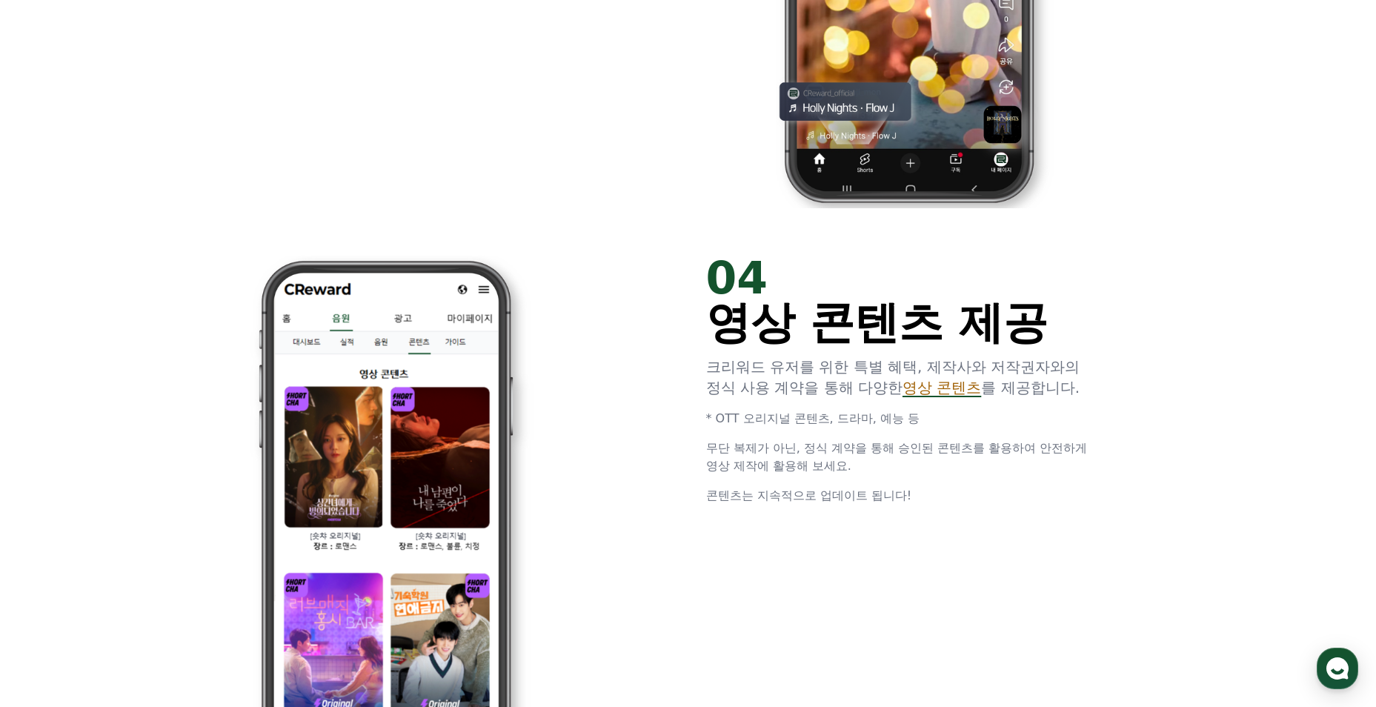
scroll to position [2667, 0]
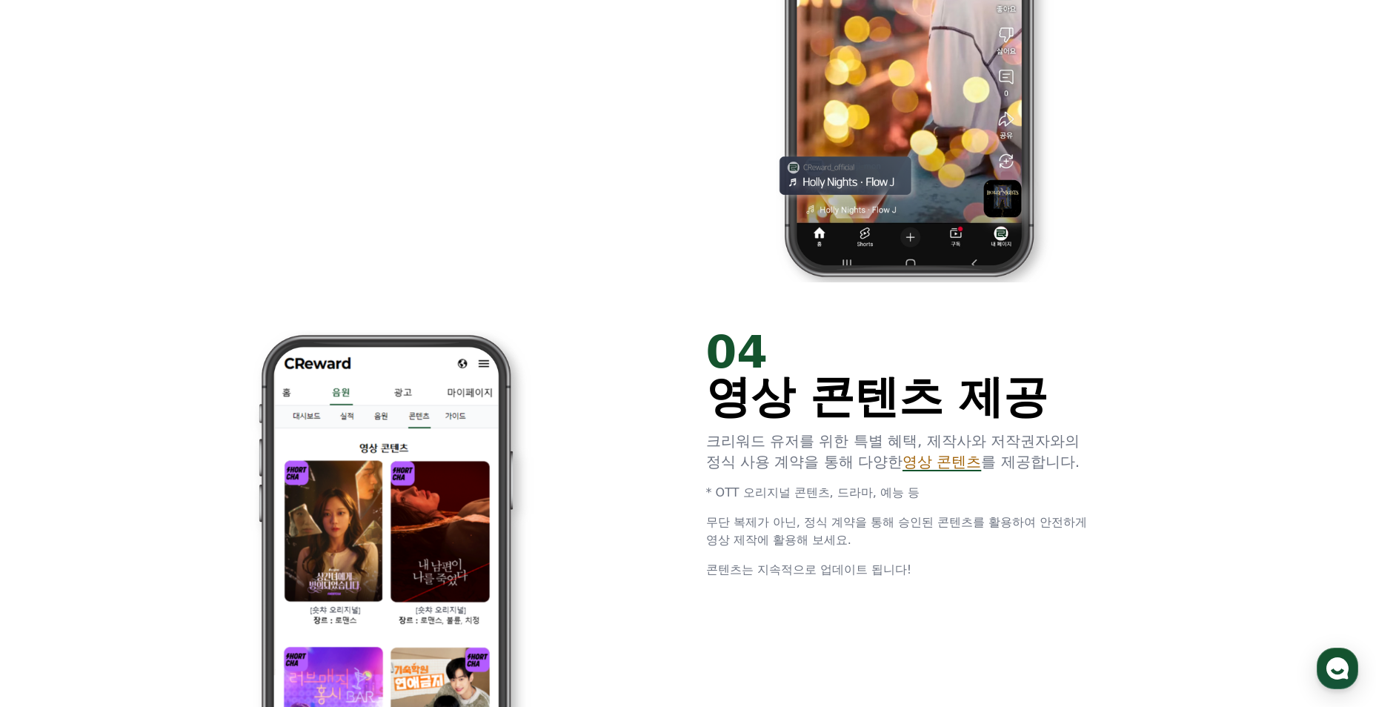
click at [954, 467] on span "영상 콘텐츠" at bounding box center [941, 462] width 79 height 18
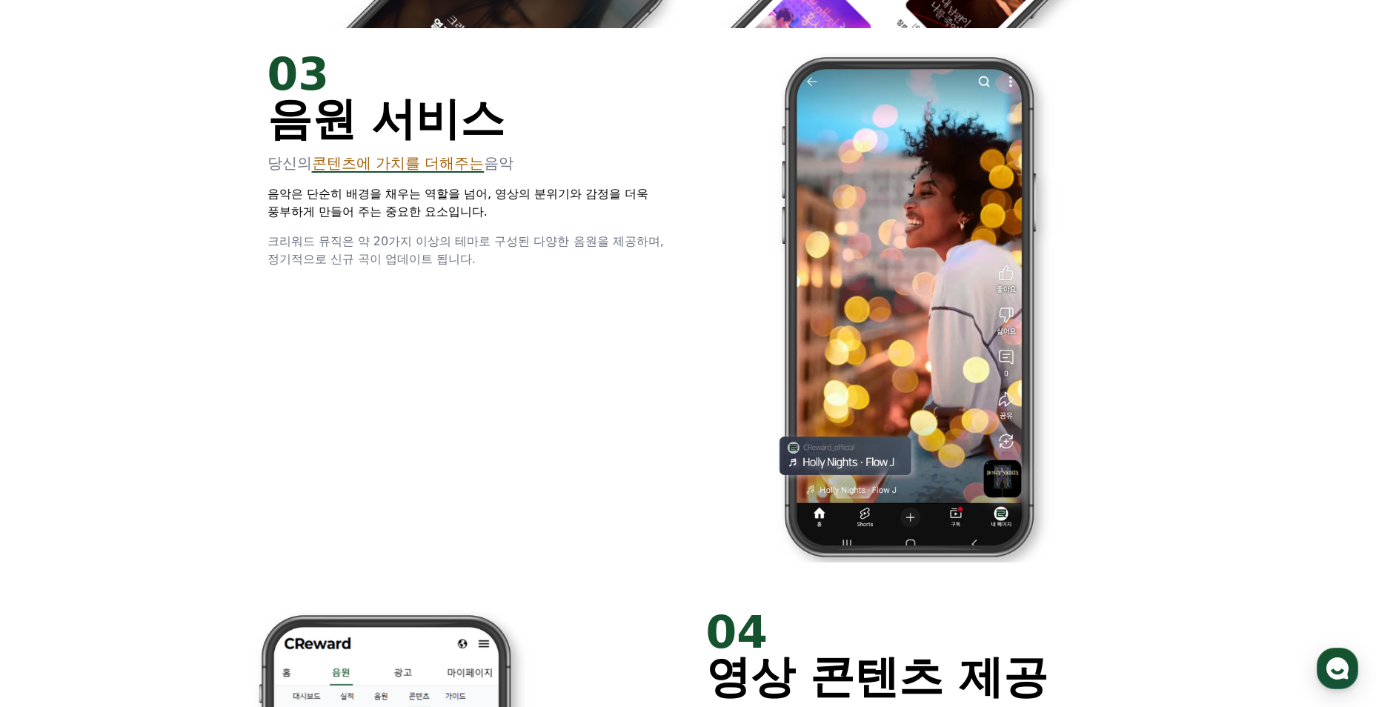
scroll to position [4014, 0]
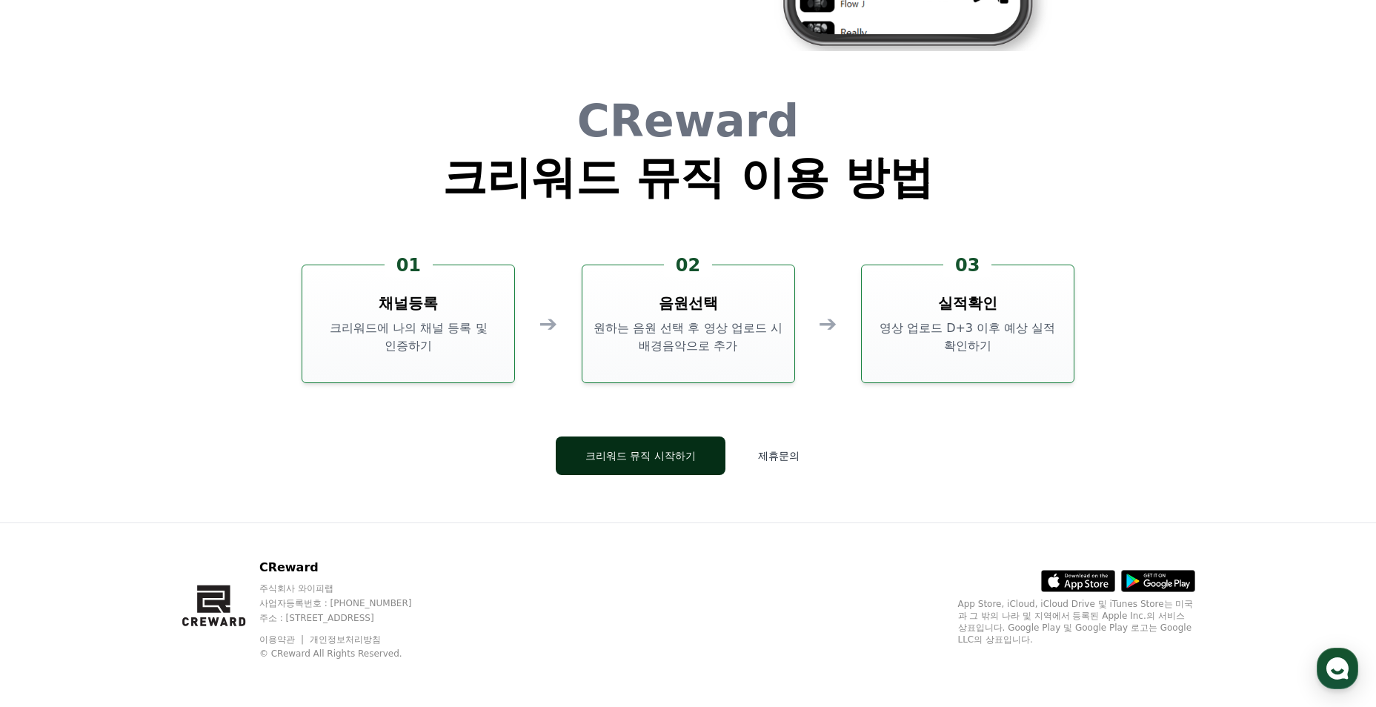
click at [664, 454] on button "크리워드 뮤직 시작하기" at bounding box center [641, 455] width 170 height 39
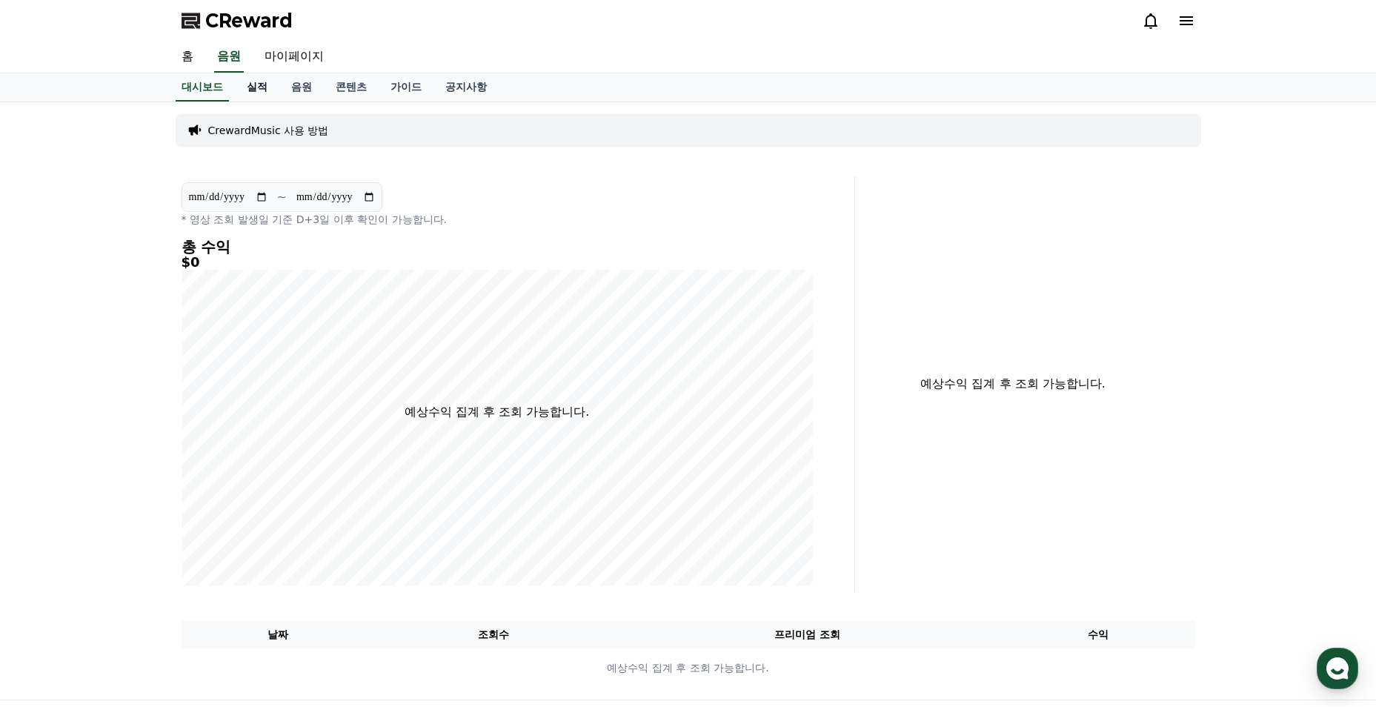
click at [258, 87] on link "실적" at bounding box center [257, 87] width 44 height 28
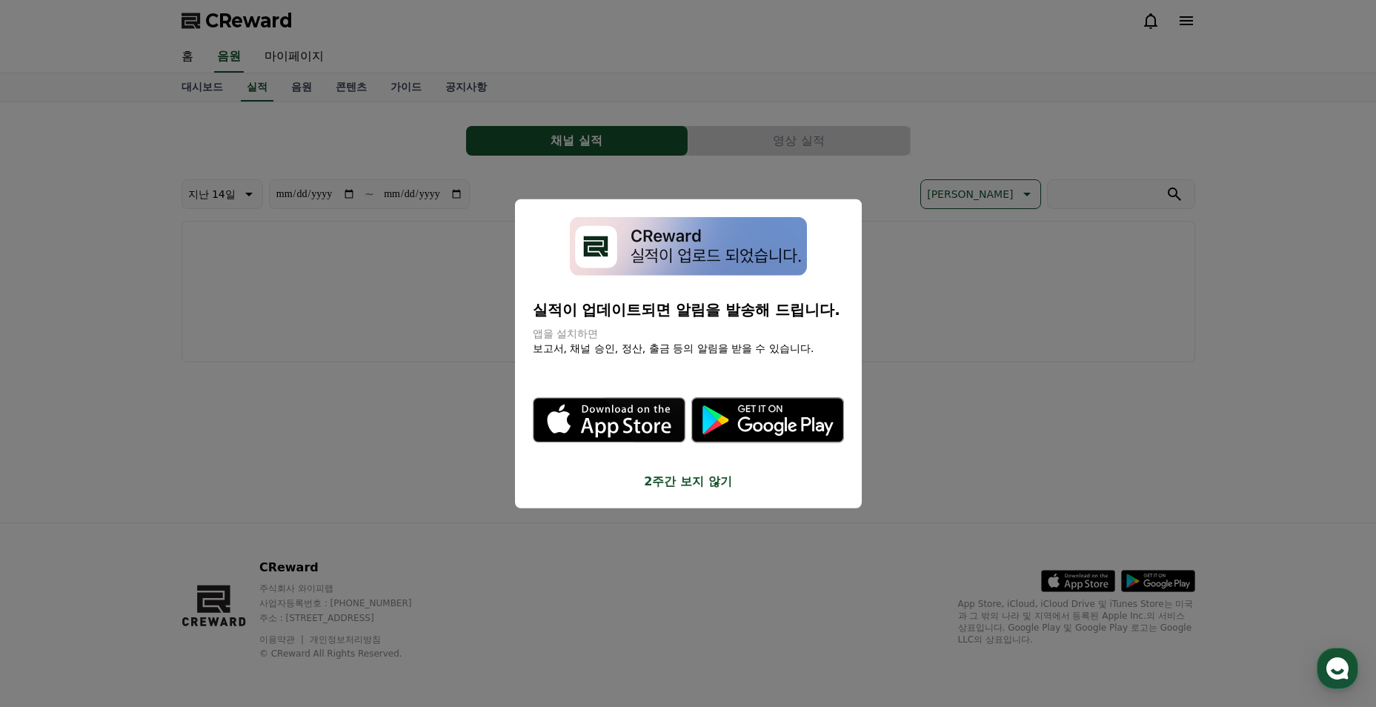
click at [296, 84] on button "close modal" at bounding box center [688, 353] width 1376 height 707
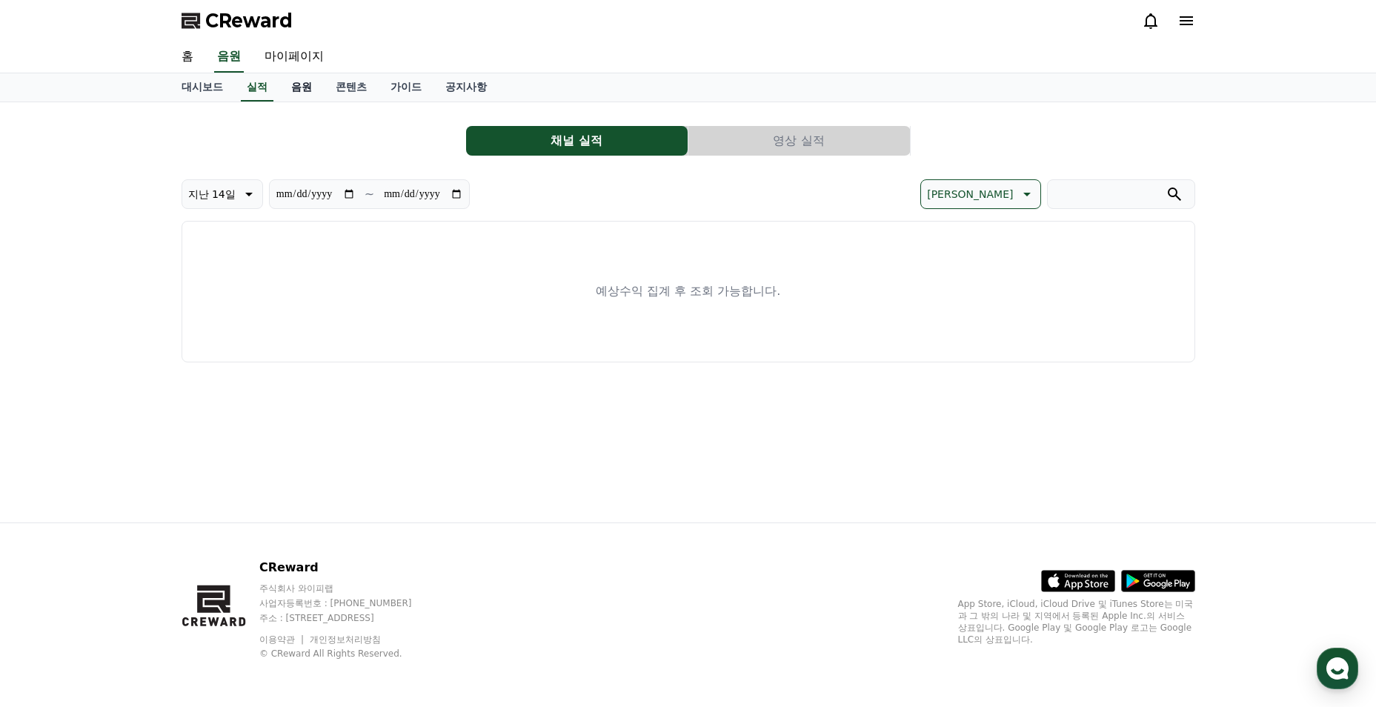
click at [297, 86] on link "음원" at bounding box center [301, 87] width 44 height 28
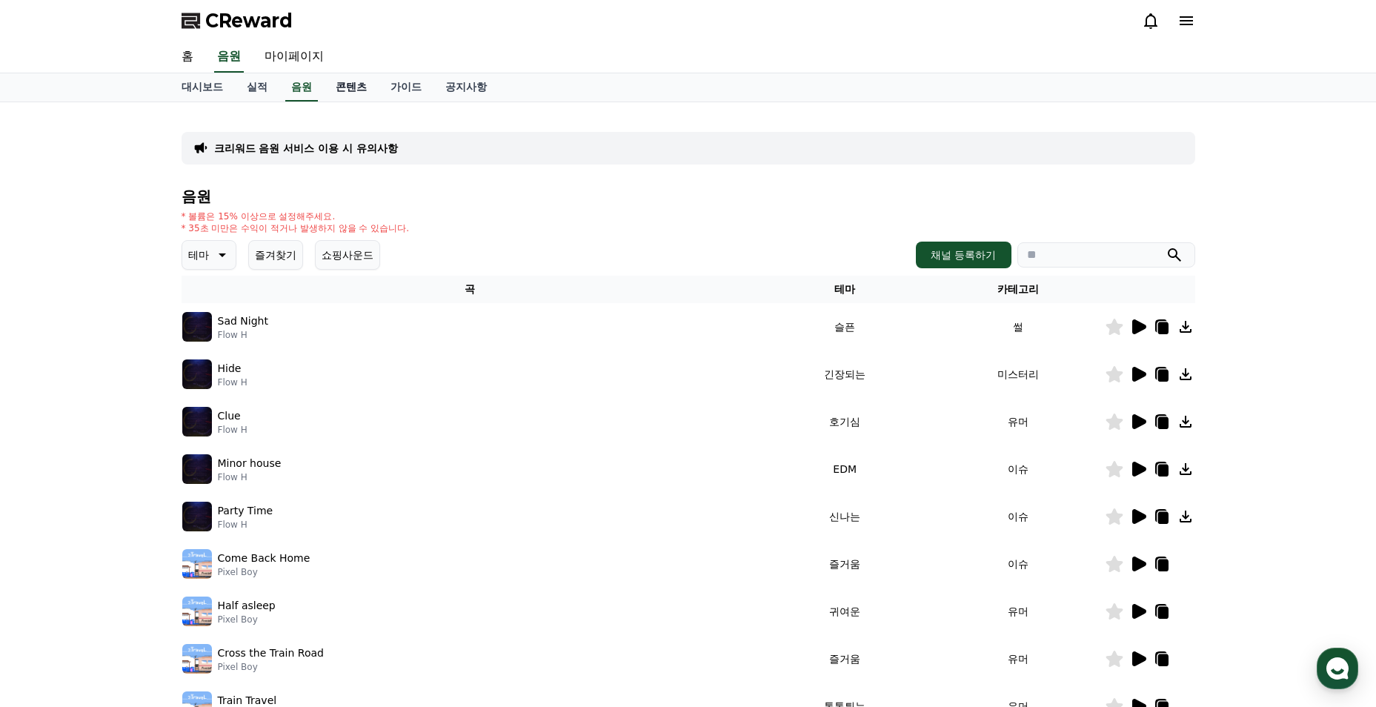
click at [339, 87] on link "콘텐츠" at bounding box center [351, 87] width 55 height 28
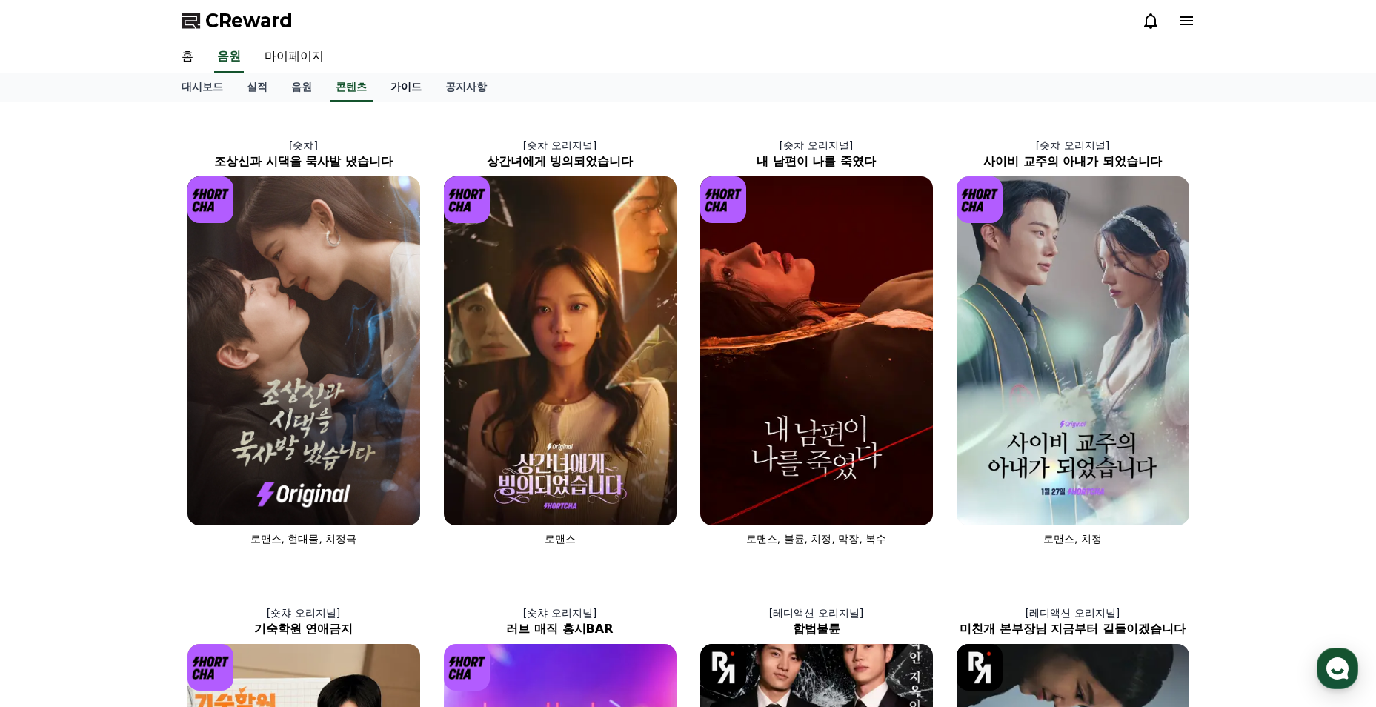
click at [384, 89] on link "가이드" at bounding box center [406, 87] width 55 height 28
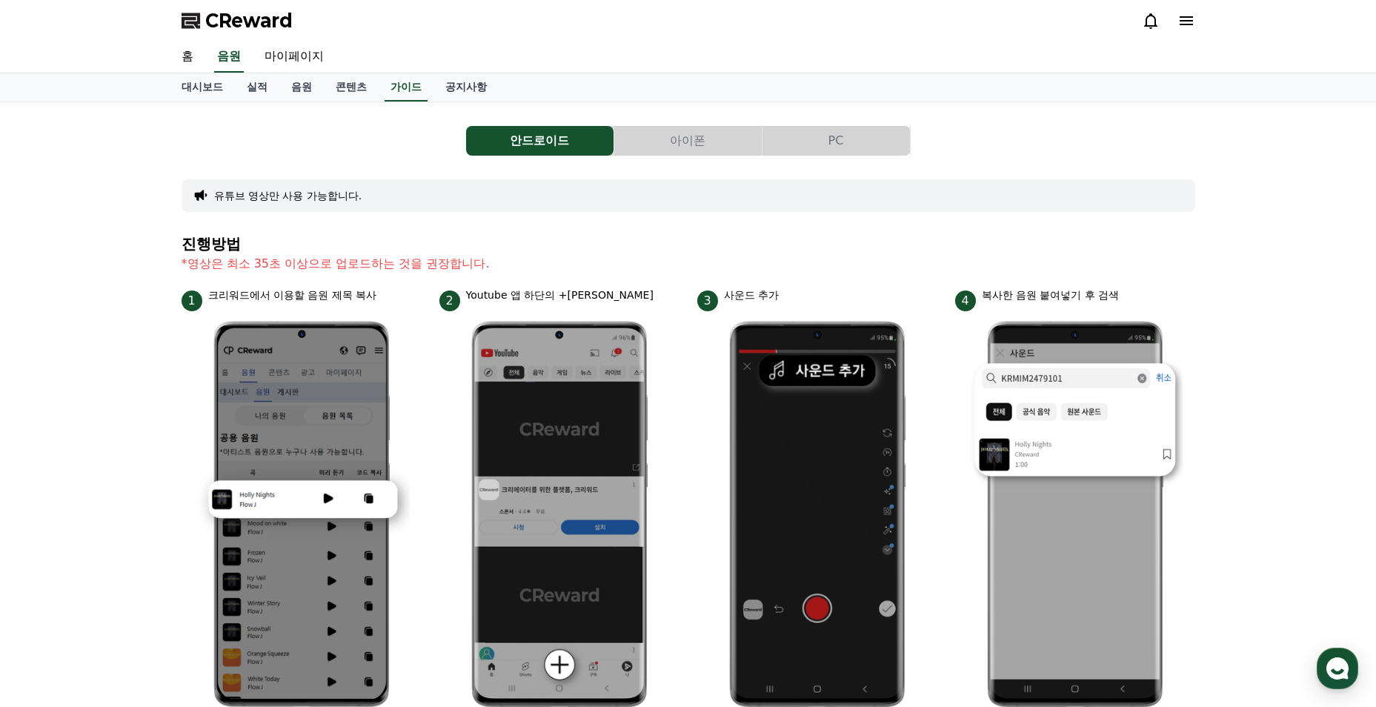
click at [676, 133] on button "아이폰" at bounding box center [687, 141] width 147 height 30
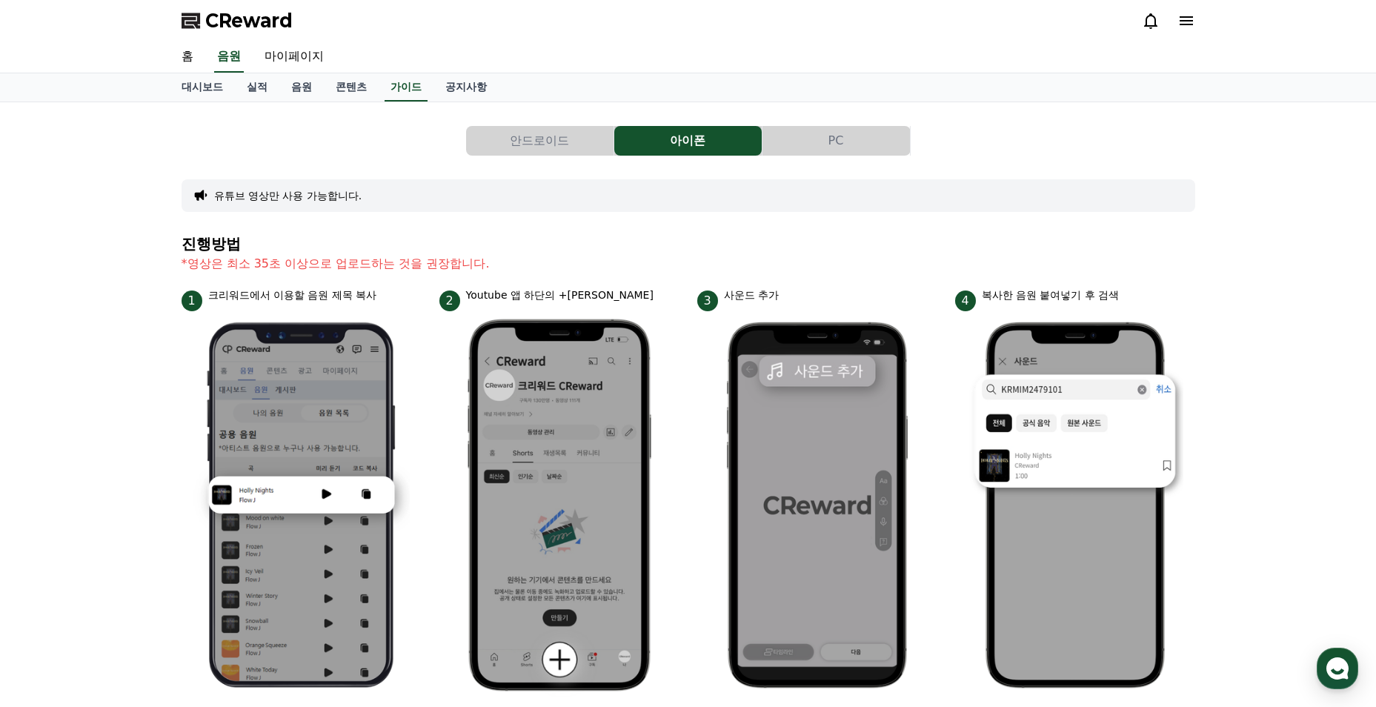
click at [809, 133] on button "PC" at bounding box center [835, 141] width 147 height 30
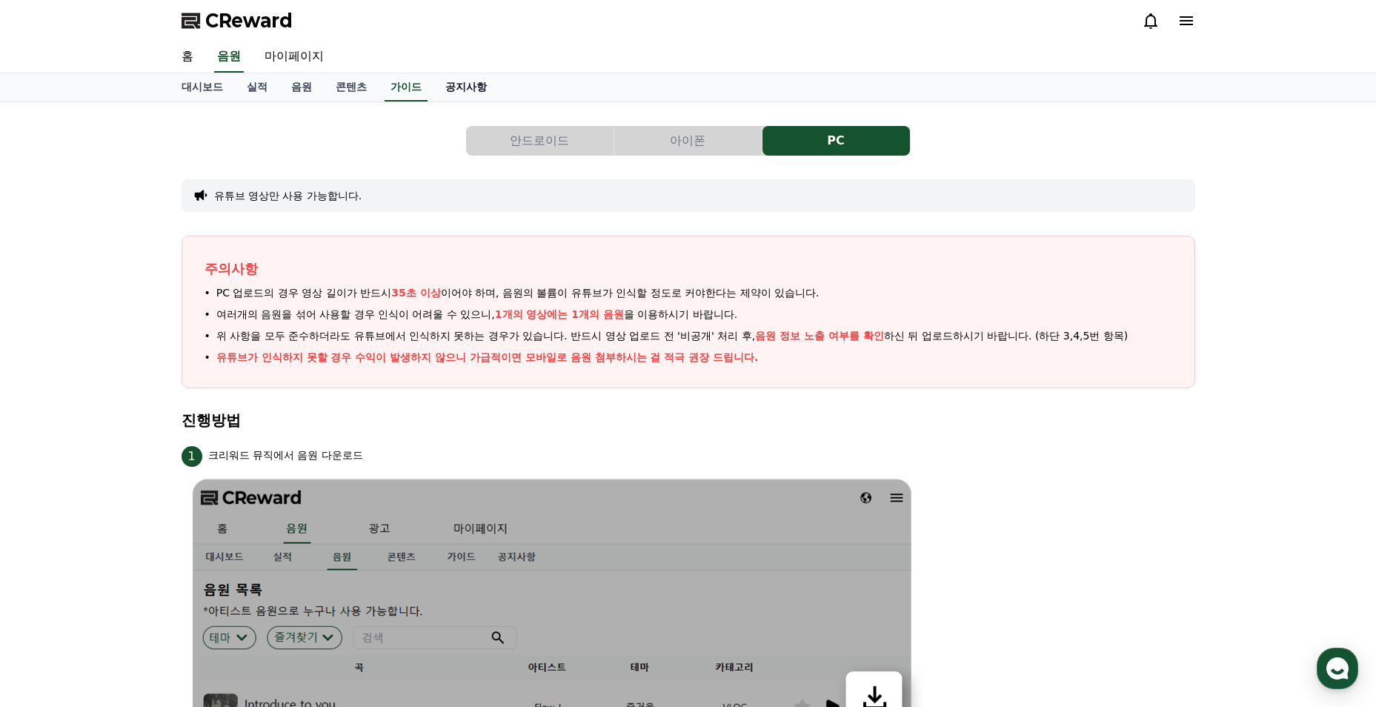
click at [484, 84] on link "공지사항" at bounding box center [465, 87] width 65 height 28
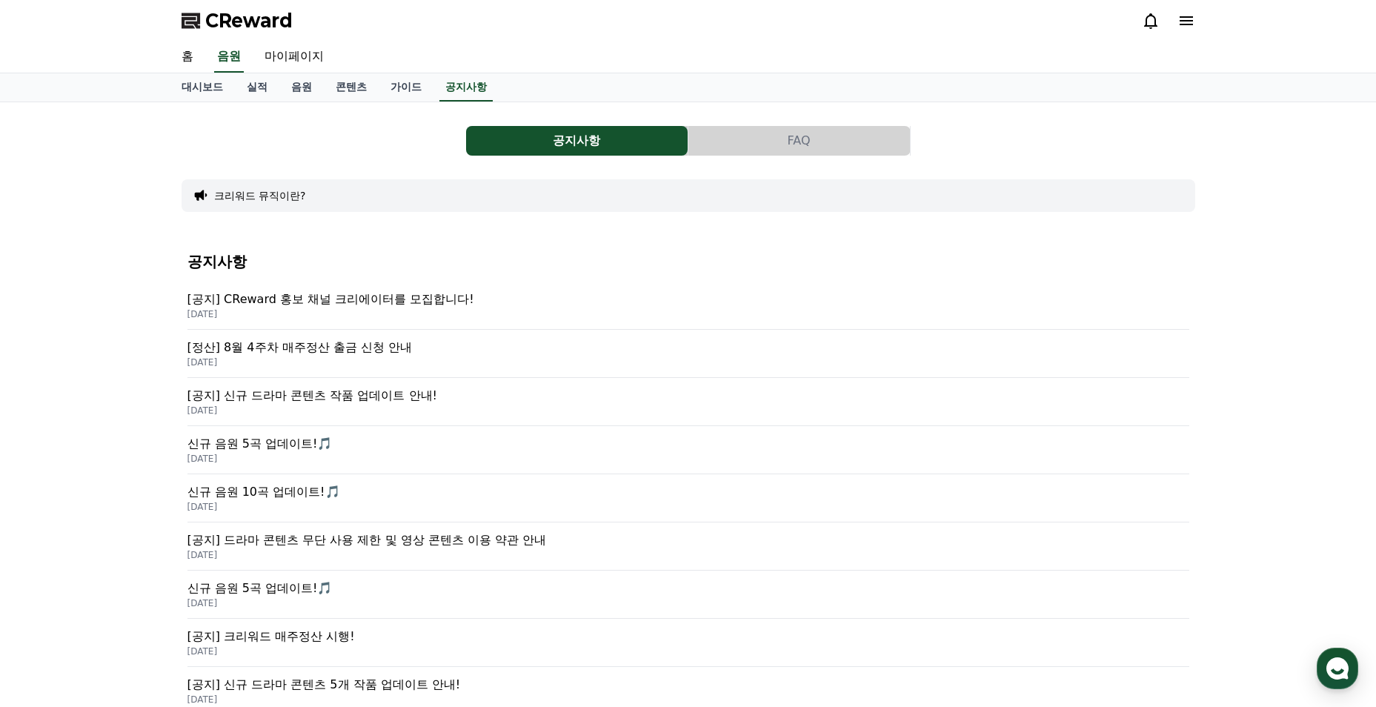
click at [427, 403] on p "[공지] 신규 드라마 콘텐츠 작품 업데이트 안내!" at bounding box center [688, 396] width 1002 height 18
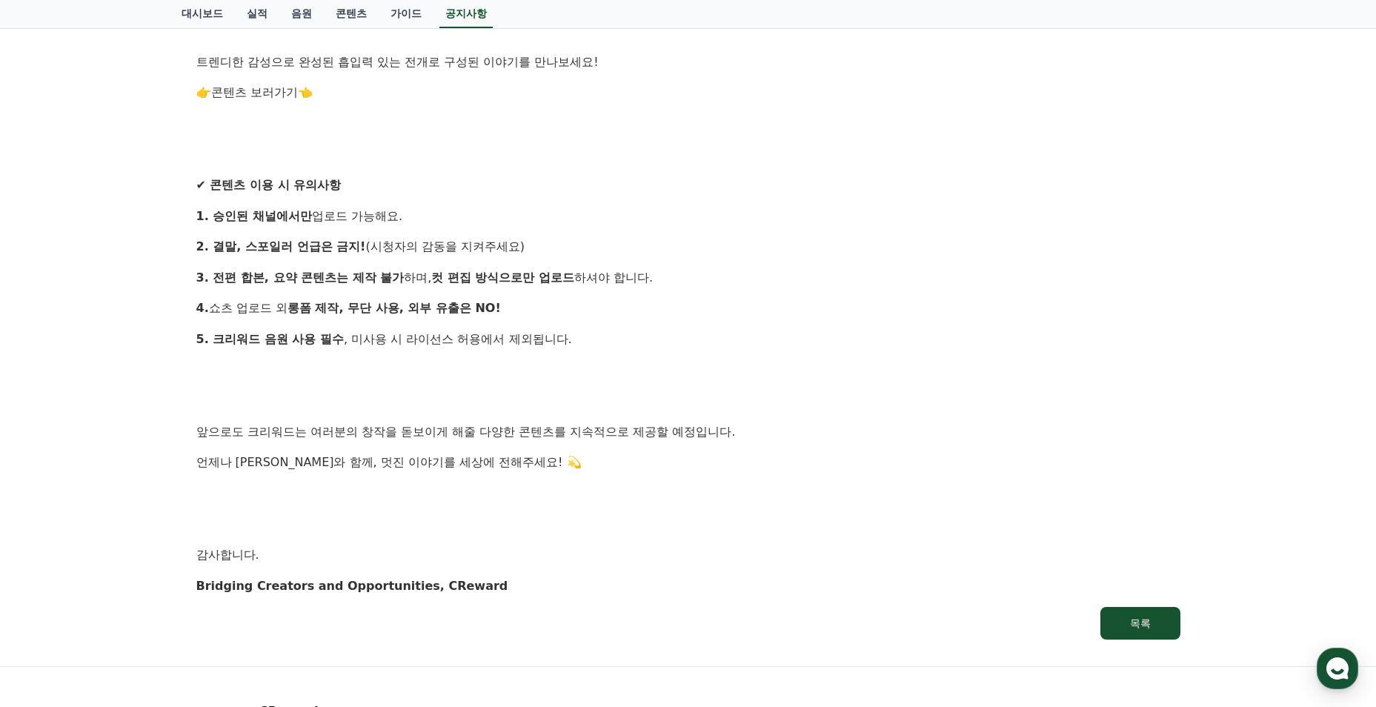
scroll to position [1449, 0]
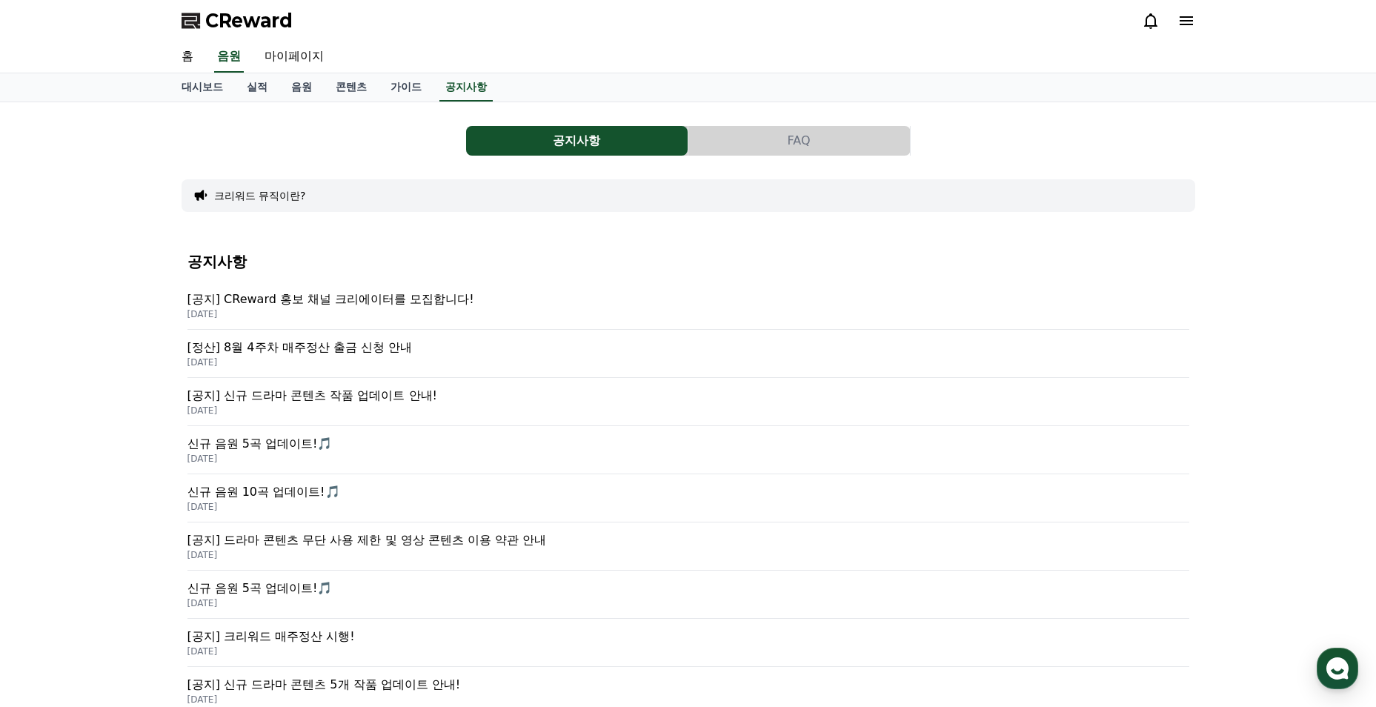
scroll to position [444, 0]
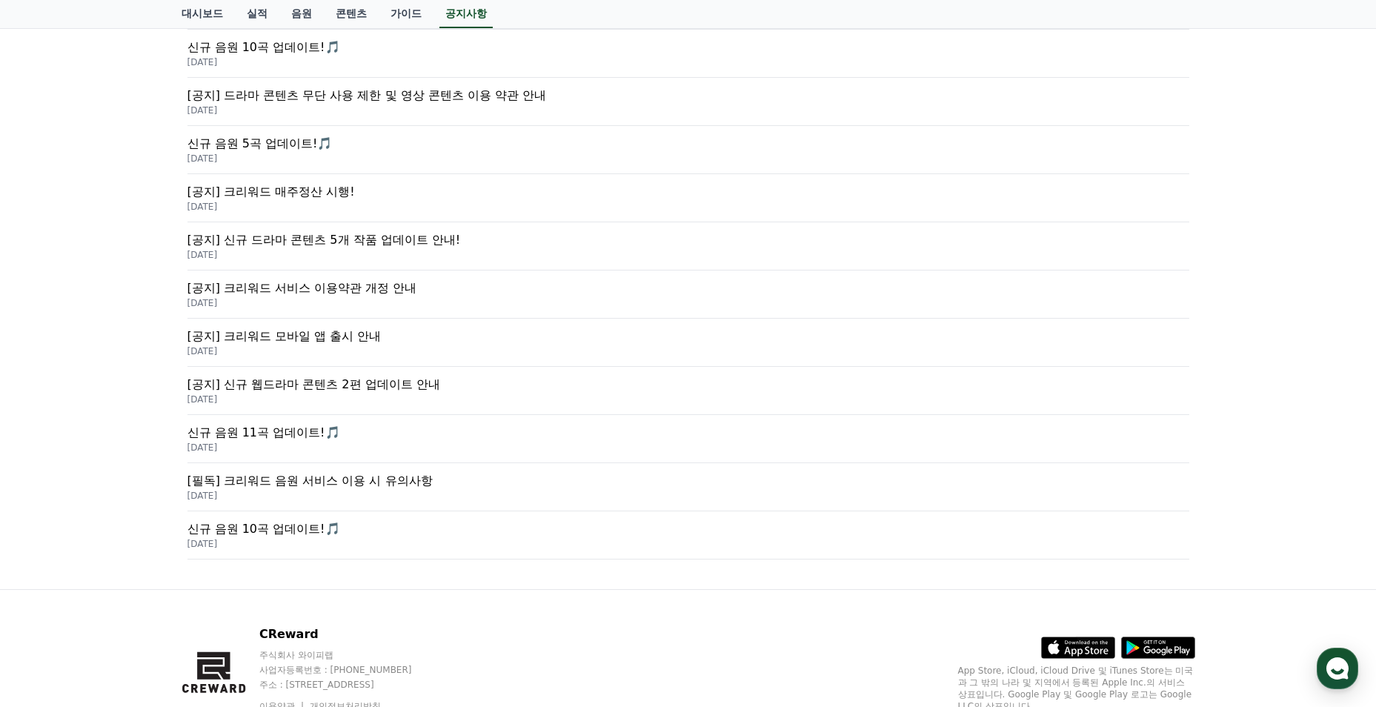
click at [270, 382] on p "[공지] 신규 웹드라마 콘텐츠 2편 업데이트 안내" at bounding box center [688, 385] width 1002 height 18
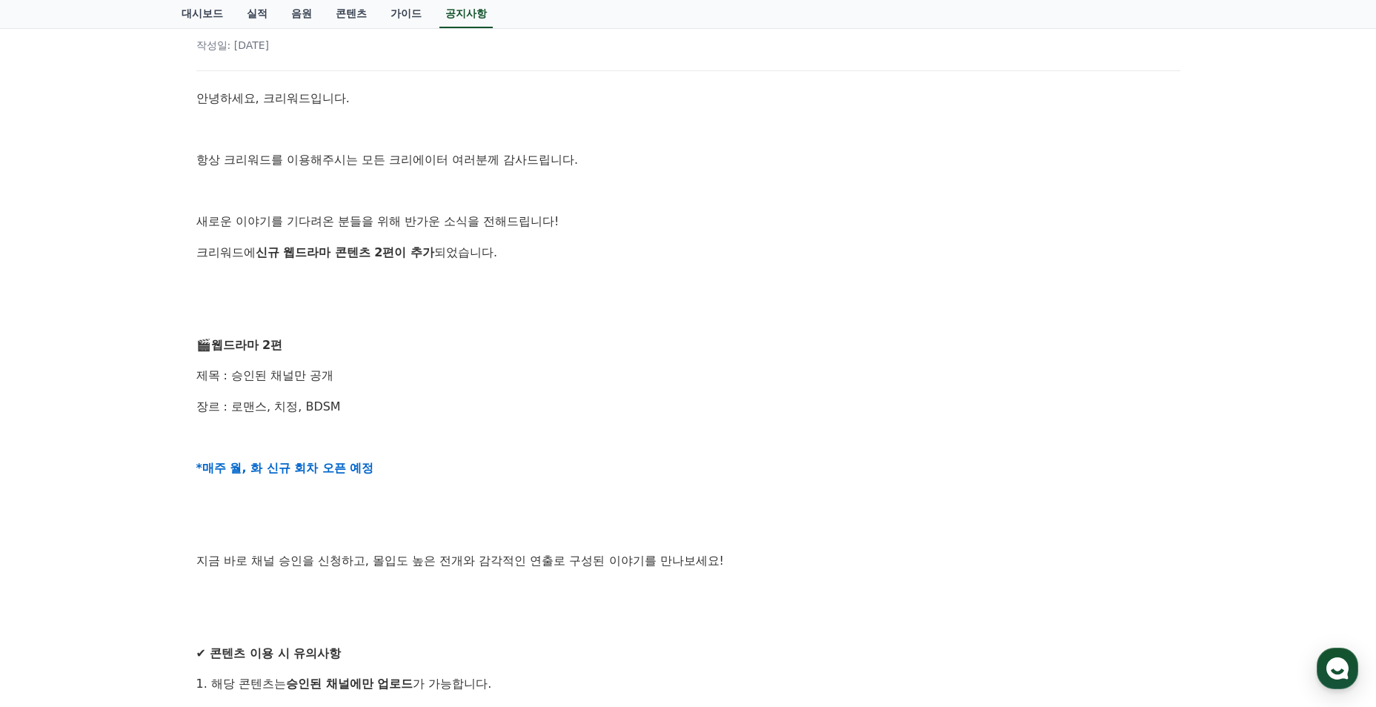
scroll to position [222, 0]
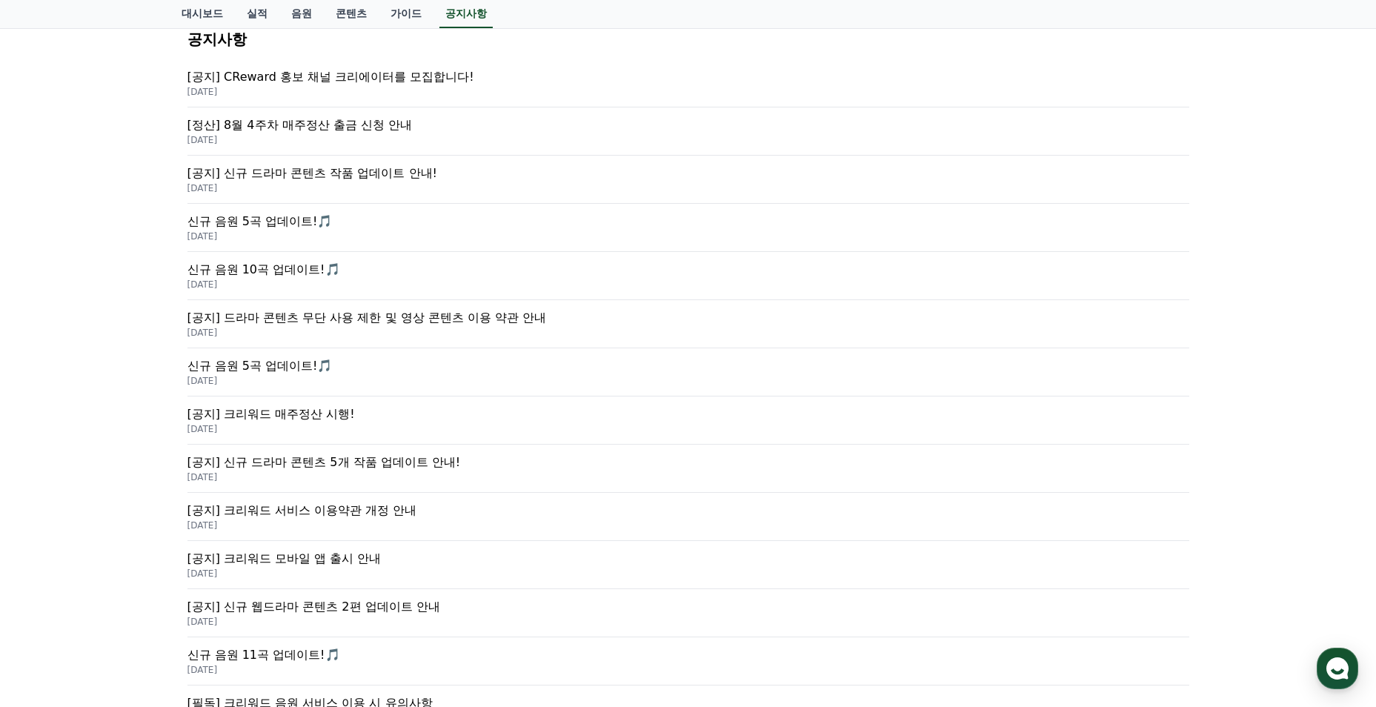
scroll to position [444, 0]
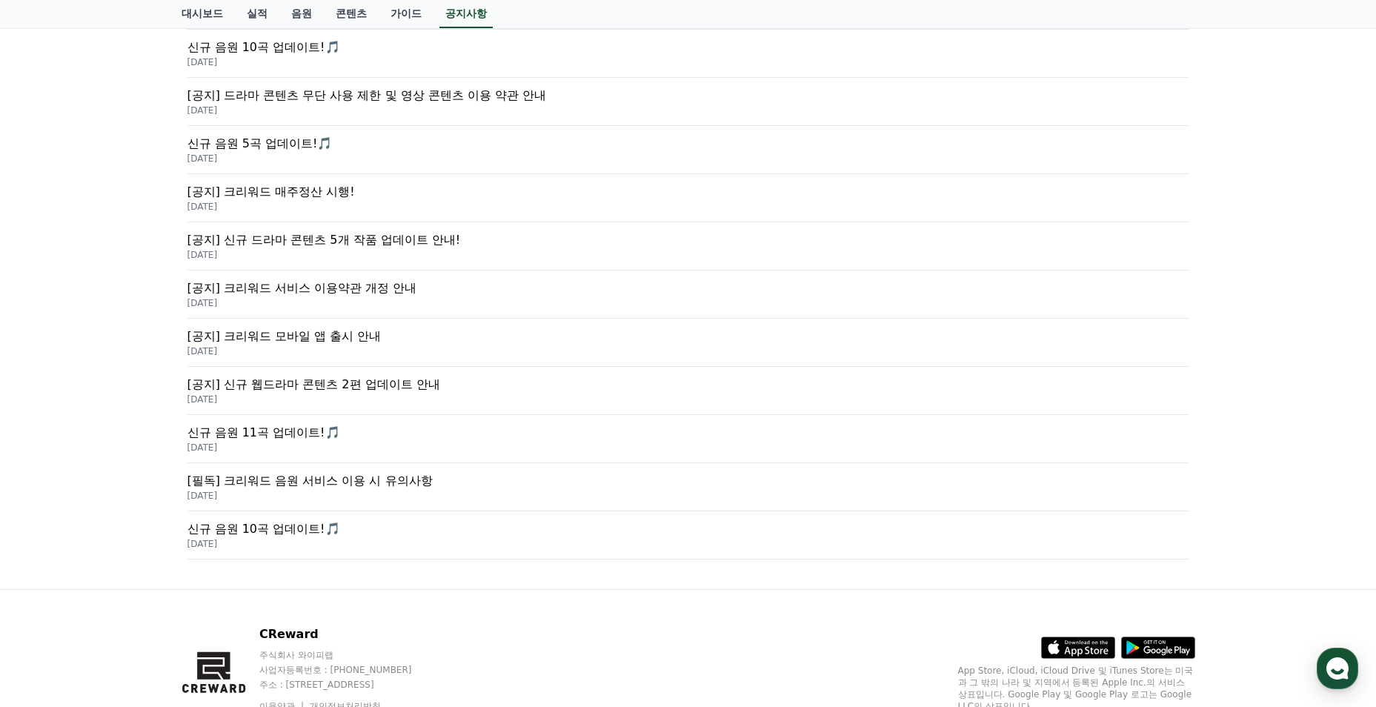
click at [343, 250] on p "2025-05-08" at bounding box center [688, 255] width 1002 height 12
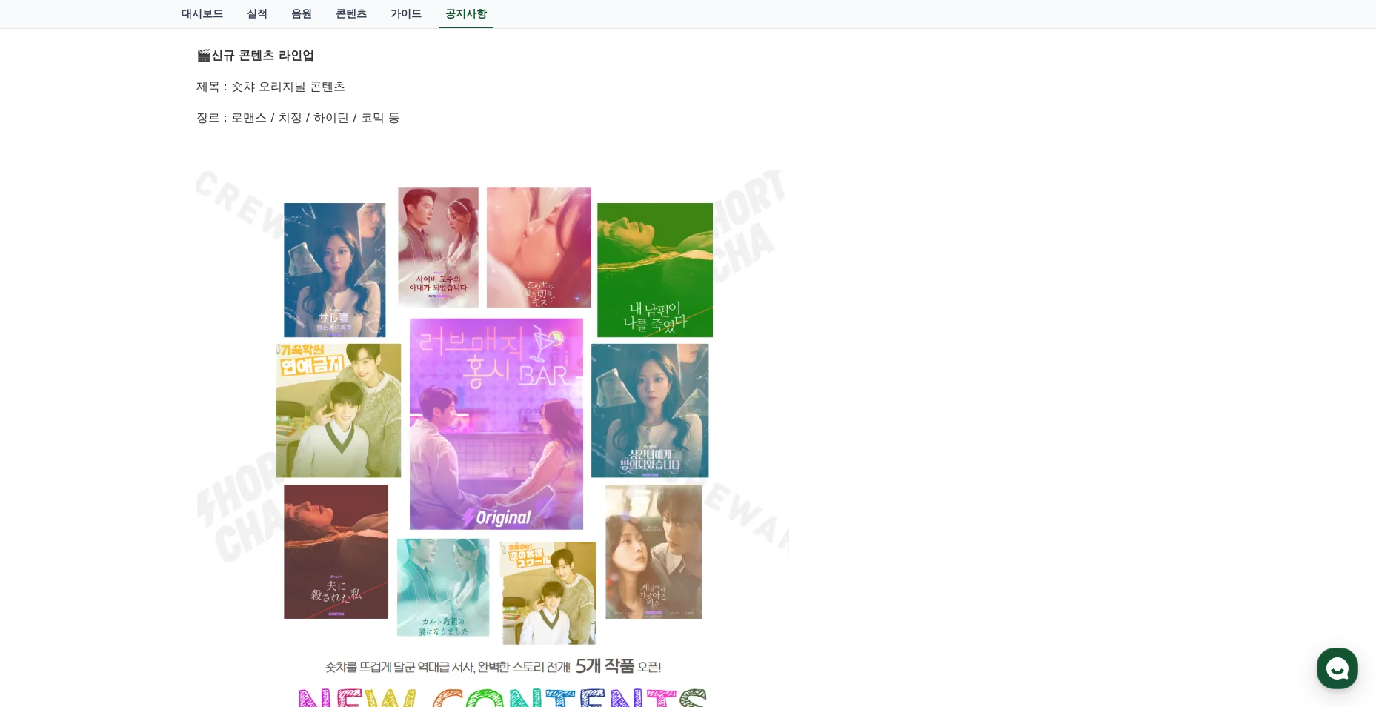
scroll to position [519, 0]
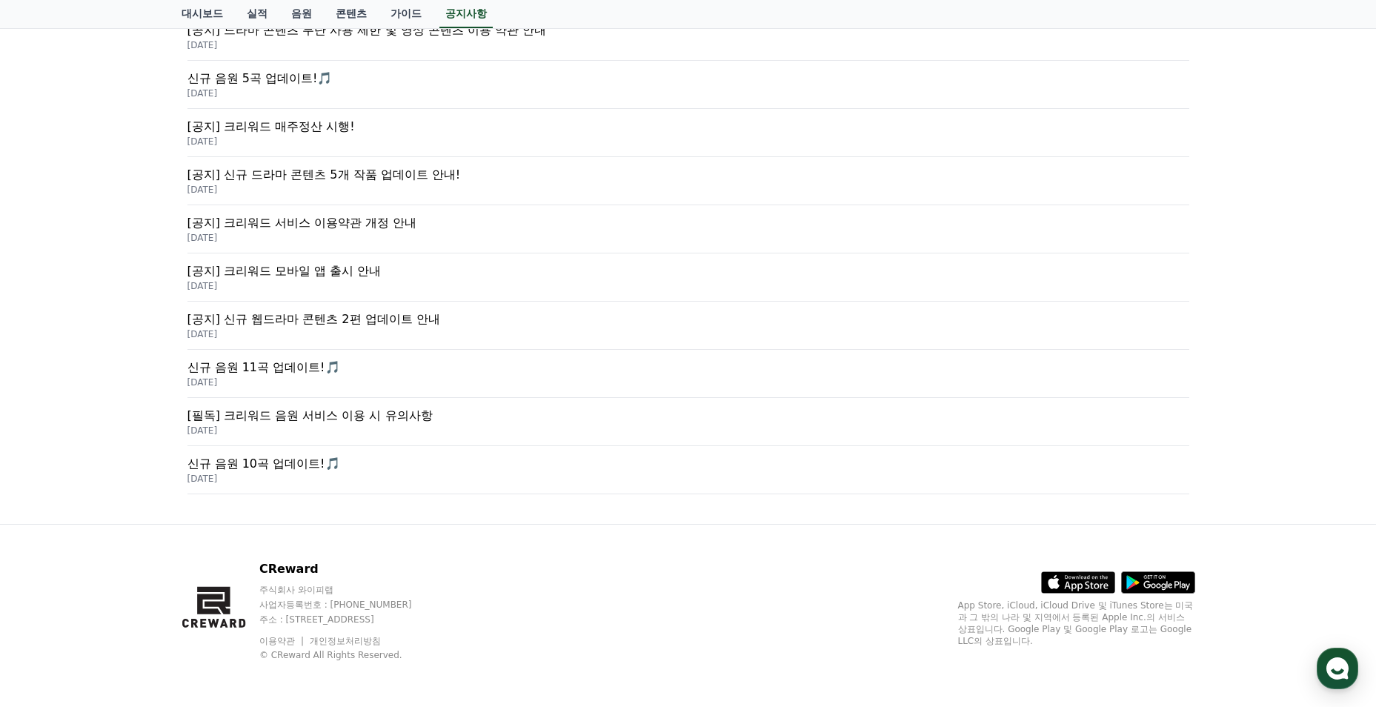
scroll to position [511, 0]
click at [348, 281] on p "2025-04-15" at bounding box center [688, 285] width 1002 height 12
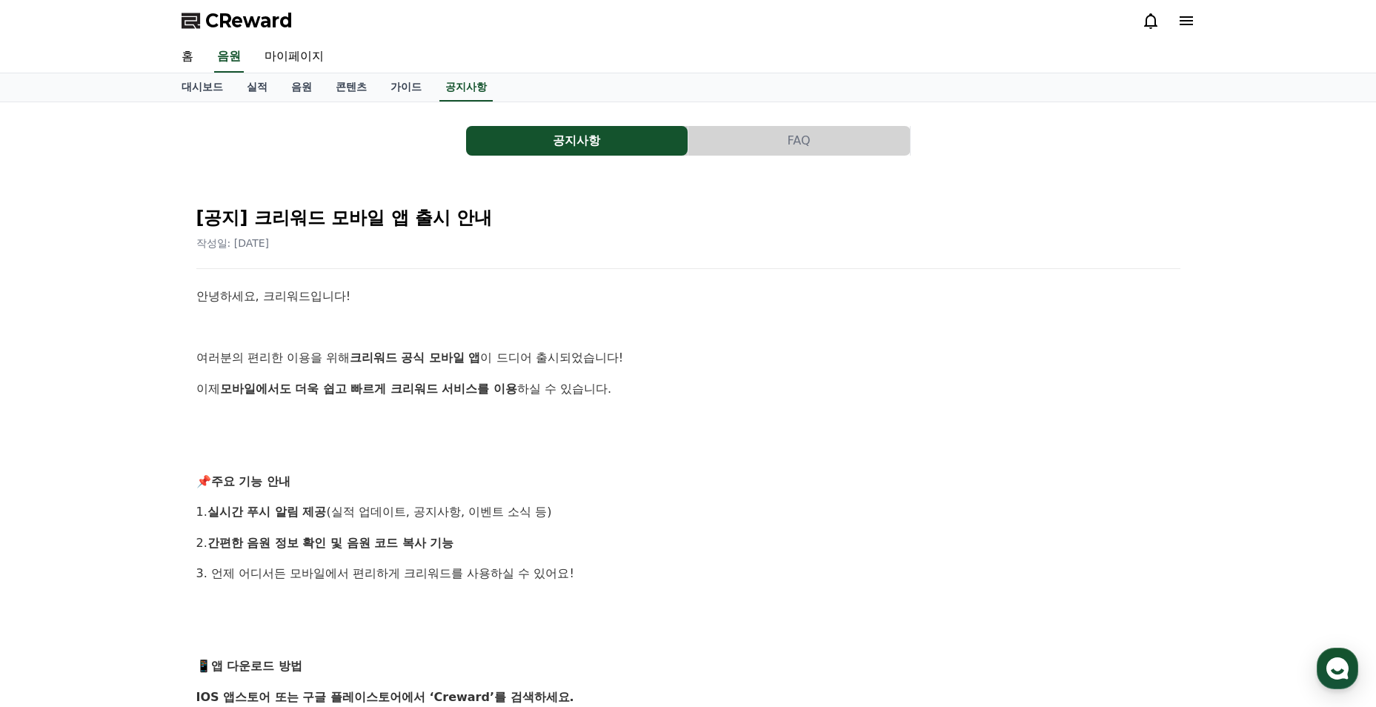
scroll to position [296, 0]
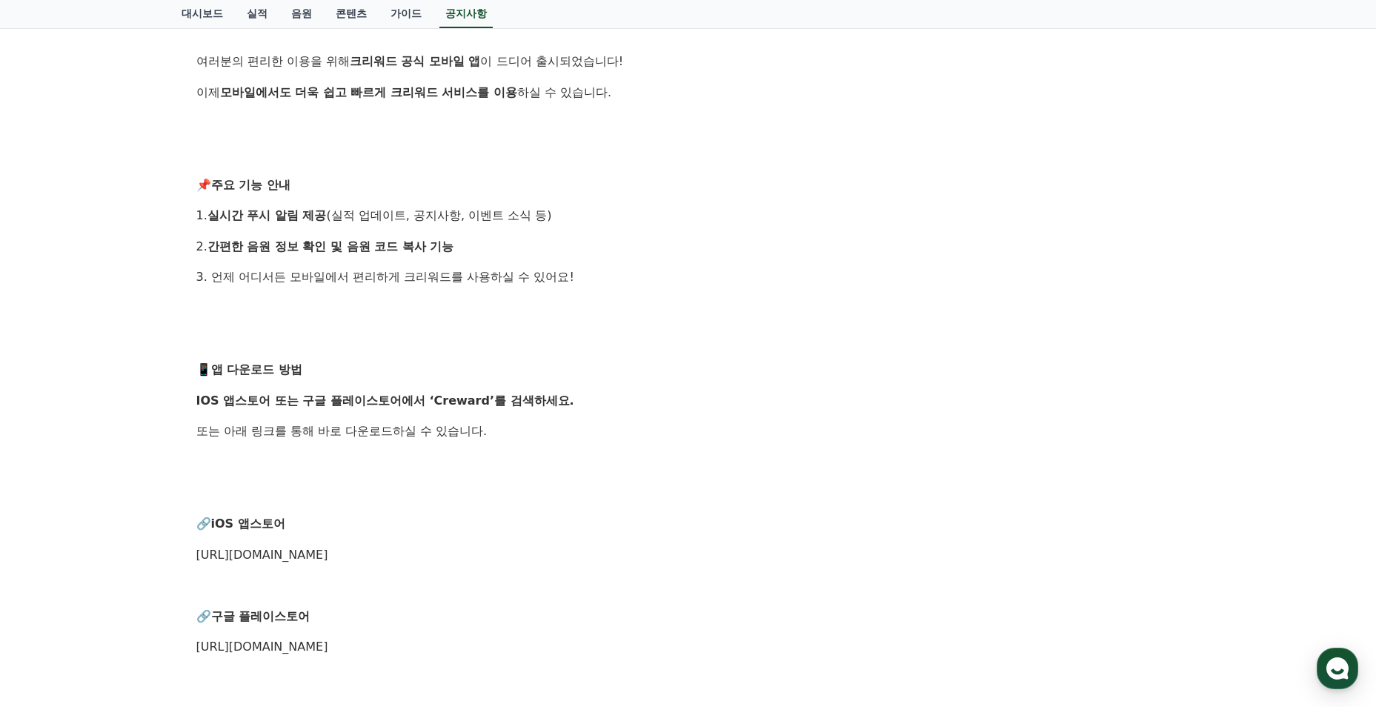
drag, startPoint x: 539, startPoint y: 539, endPoint x: 539, endPoint y: 524, distance: 14.8
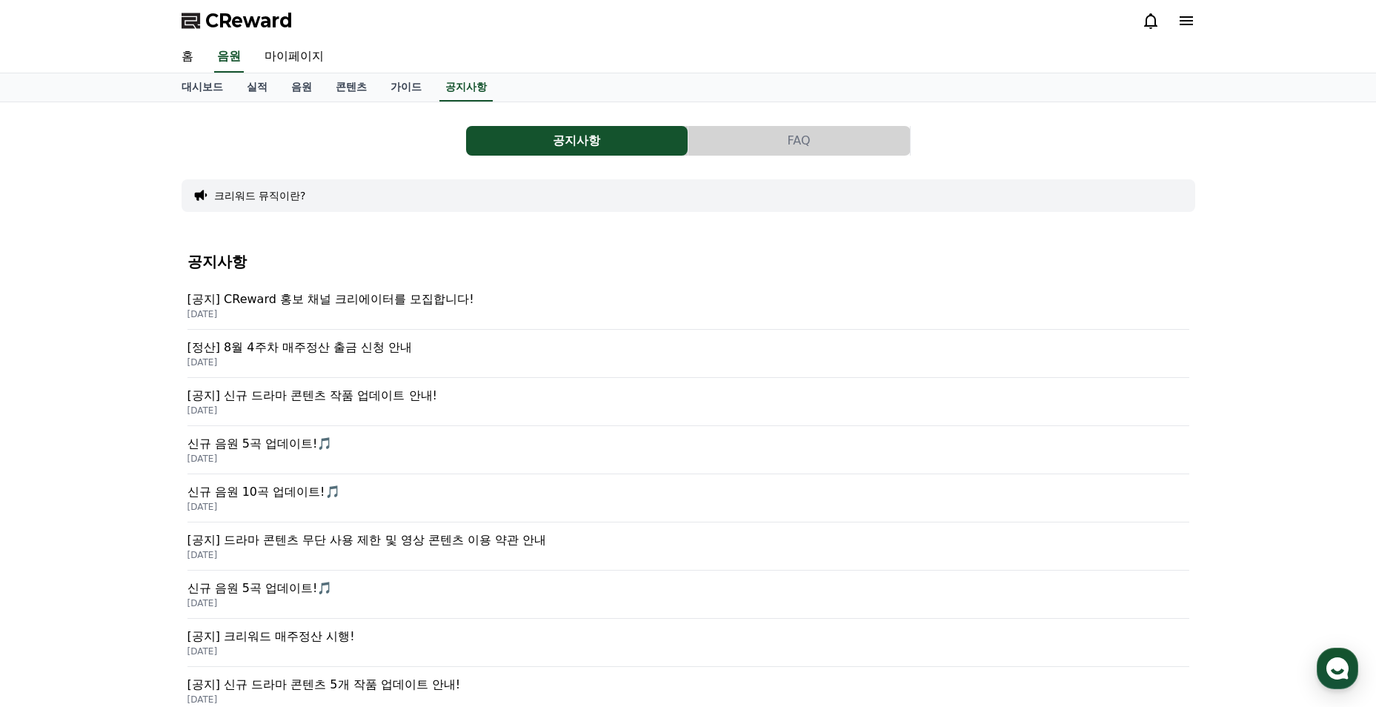
click at [819, 146] on button "FAQ" at bounding box center [799, 141] width 222 height 30
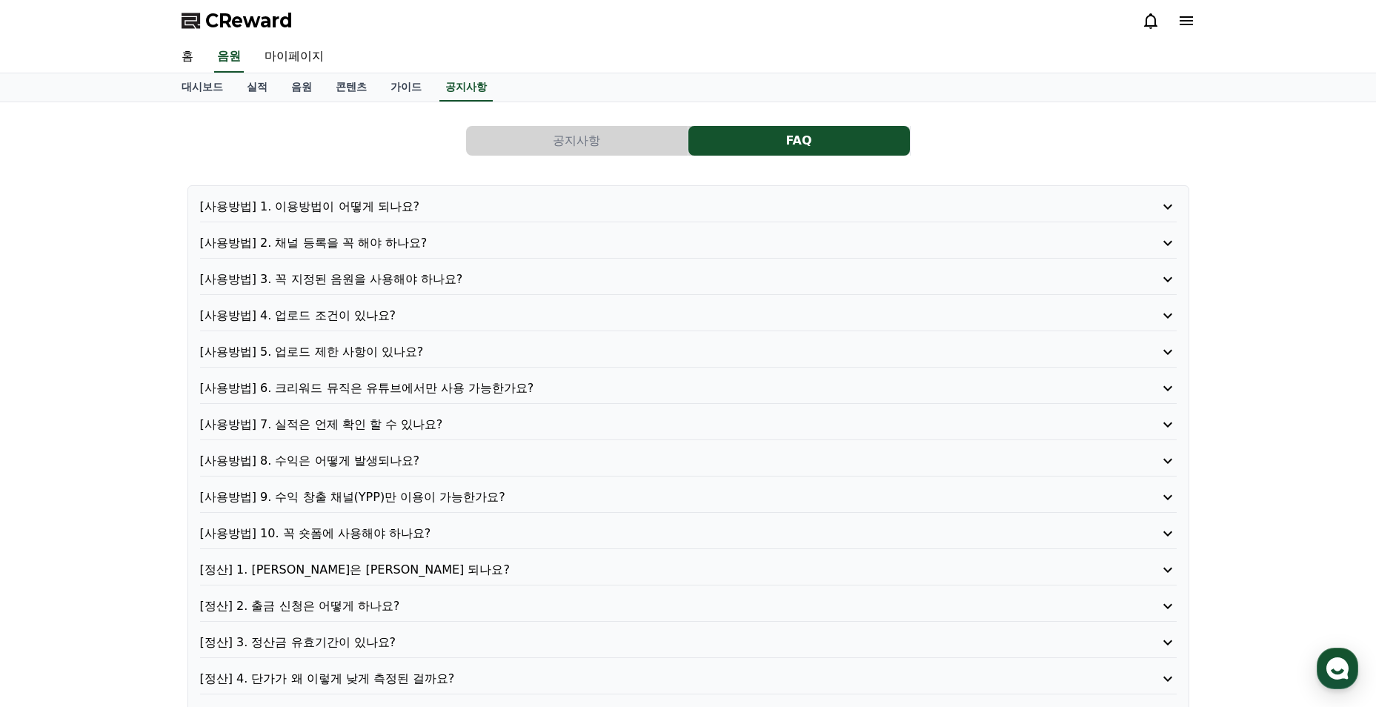
click at [450, 240] on p "[사용방법] 2. 채널 등록을 꼭 해야 하나요?" at bounding box center [649, 243] width 899 height 18
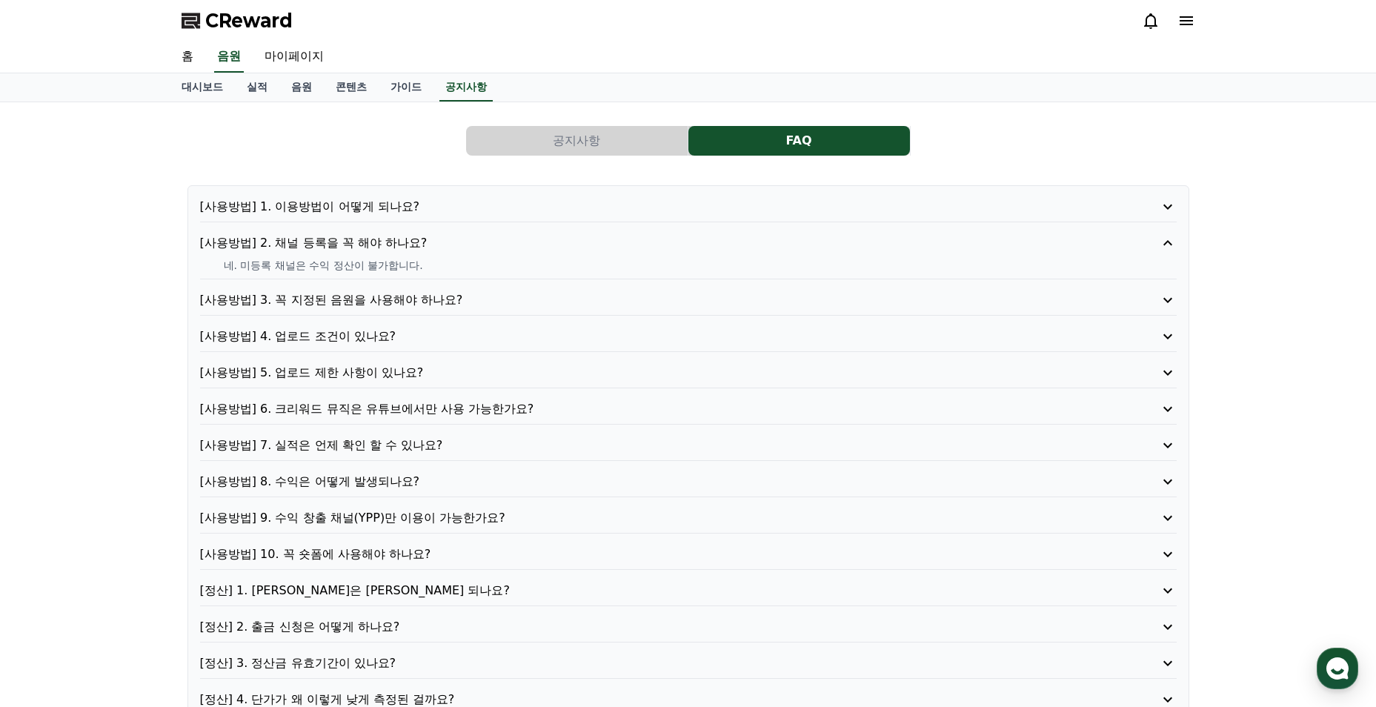
click at [433, 292] on p "[사용방법] 3. 꼭 지정된 음원을 사용해야 하나요?" at bounding box center [649, 300] width 899 height 18
click at [534, 336] on p "[사용방법] 4. 업로드 조건이 있나요?" at bounding box center [649, 336] width 899 height 18
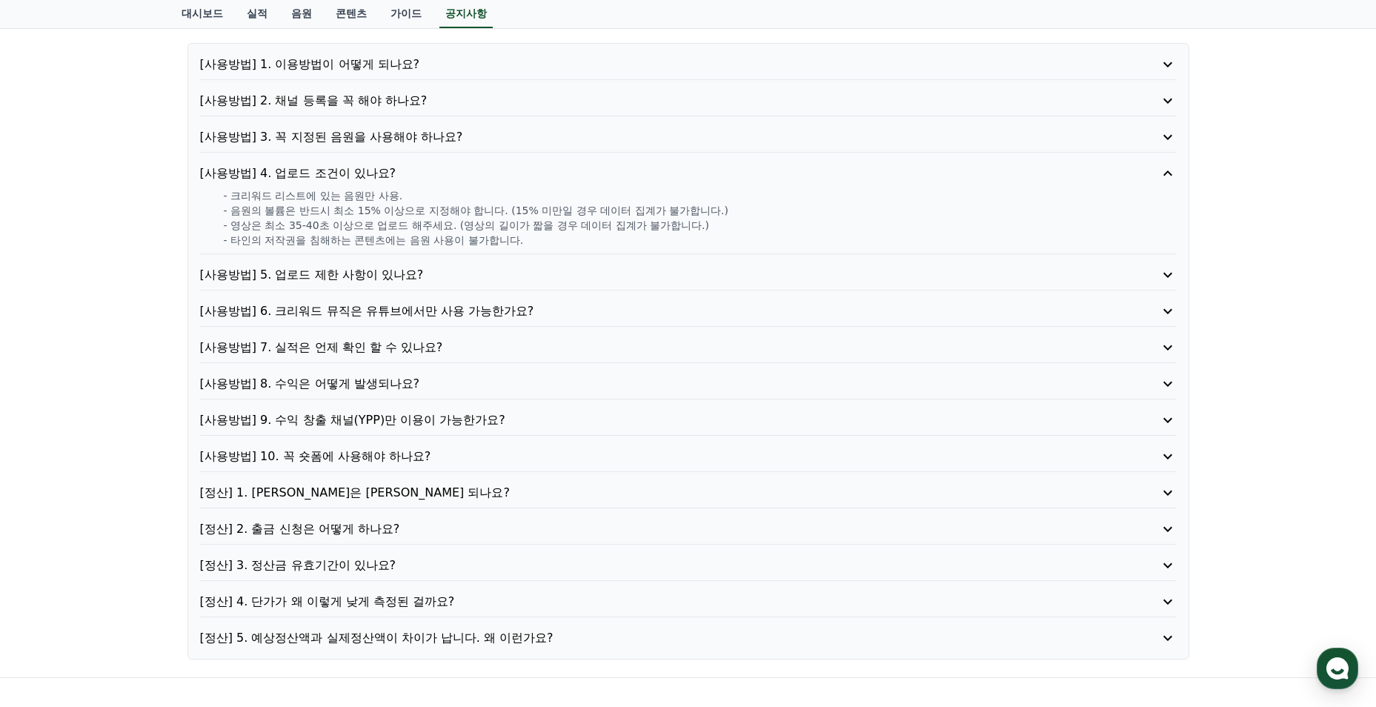
scroll to position [148, 0]
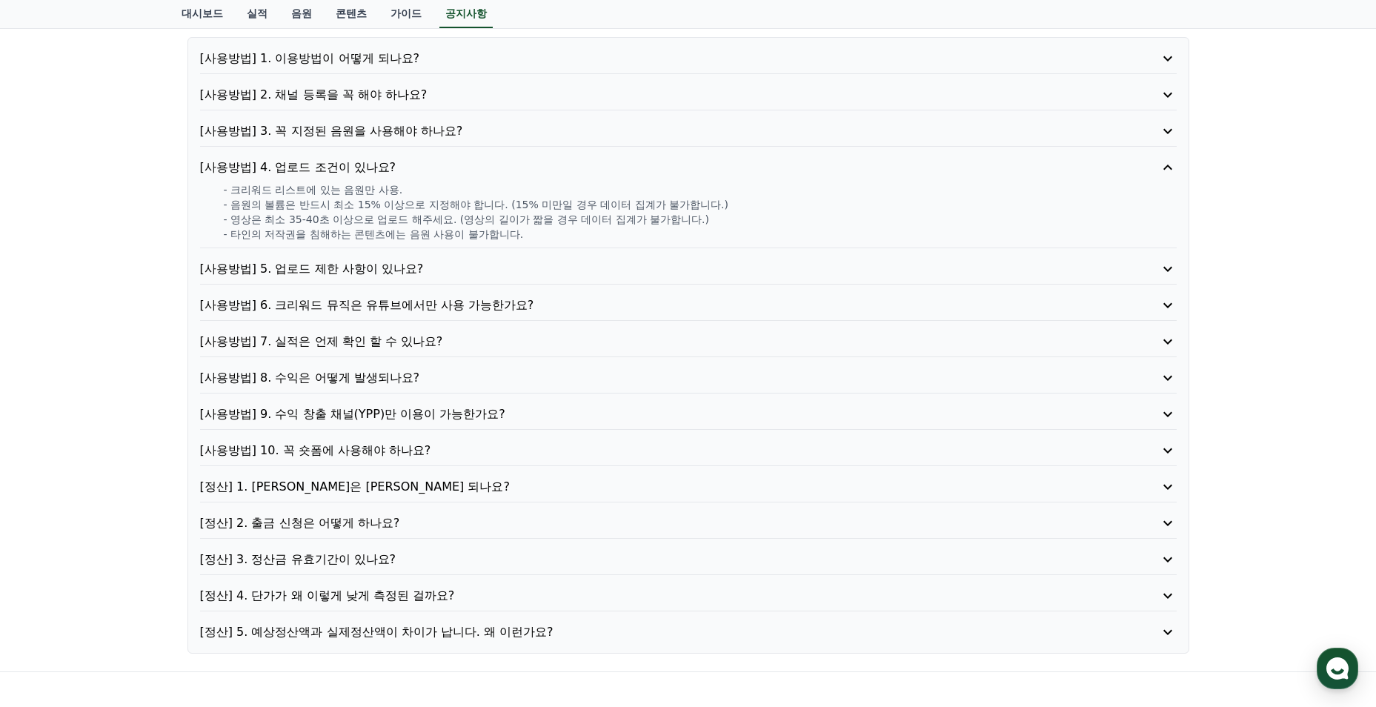
click at [479, 376] on p "[사용방법] 8. 수익은 어떻게 발생되나요?" at bounding box center [649, 378] width 899 height 18
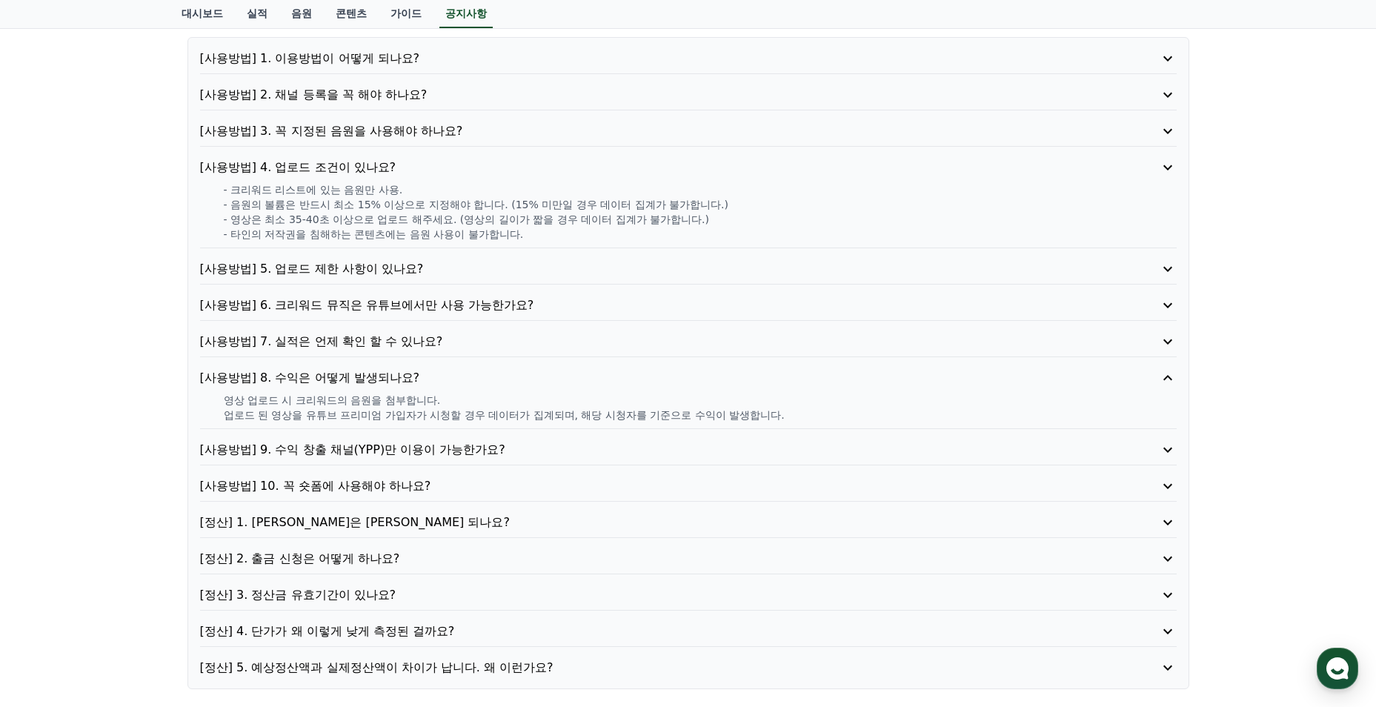
click at [477, 441] on div "[사용방법] 9. 수익 창출 채널(YPP)만 이용이 가능한가요?" at bounding box center [688, 453] width 976 height 24
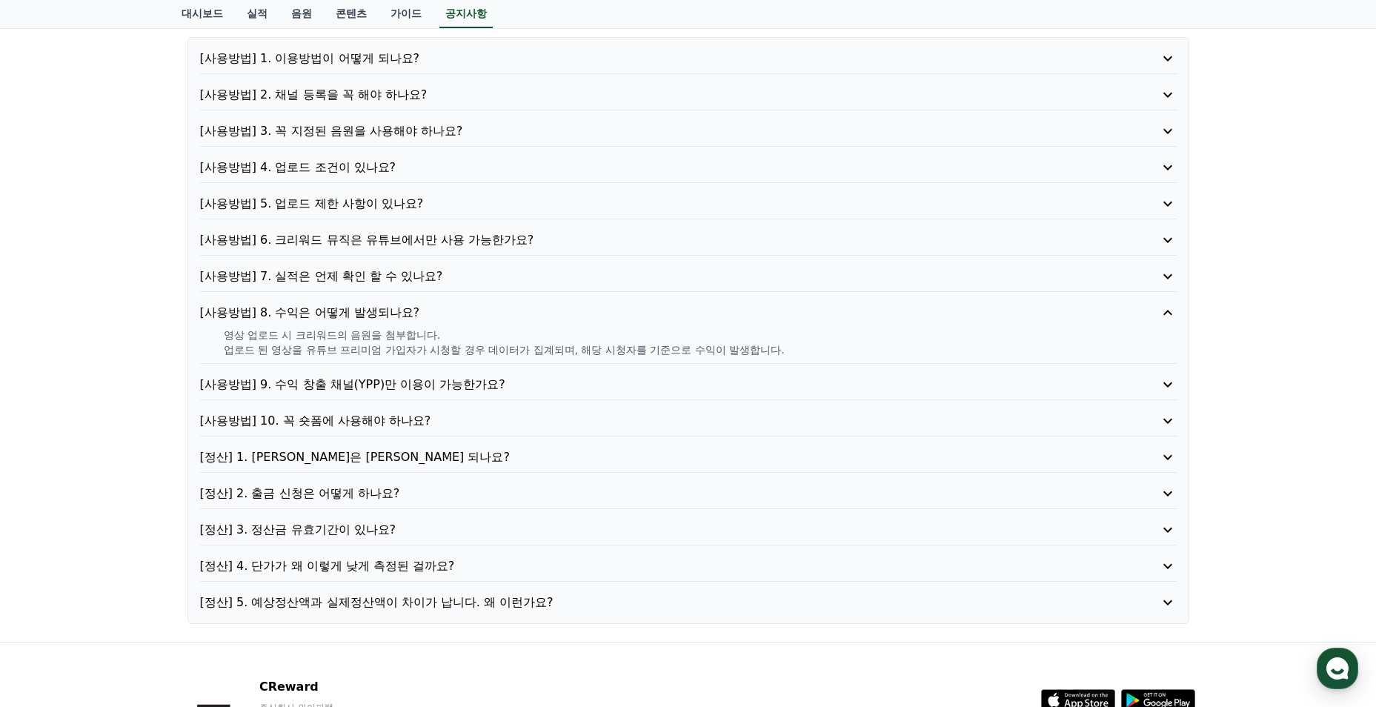
click at [480, 382] on p "[사용방법] 9. 수익 창출 채널(YPP)만 이용이 가능한가요?" at bounding box center [649, 385] width 899 height 18
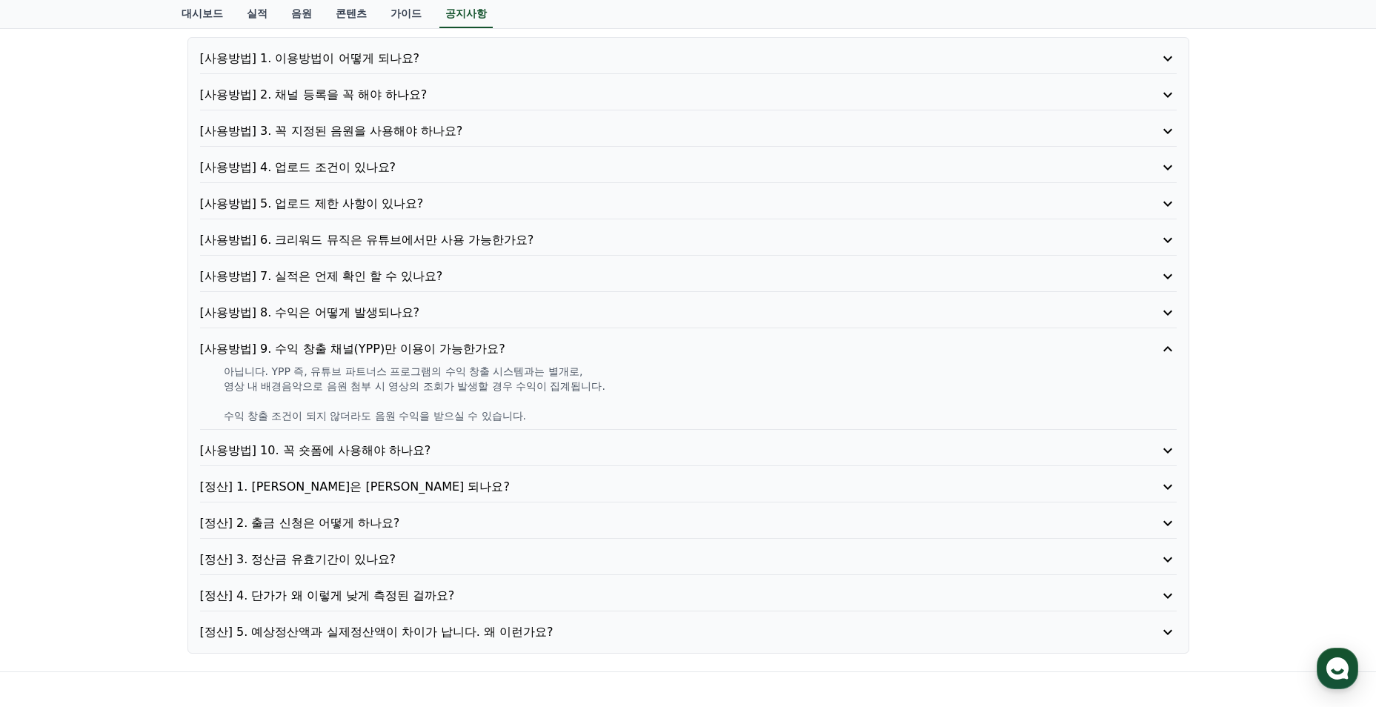
click at [591, 447] on p "[사용방법] 10. 꼭 숏폼에 사용해야 하나요?" at bounding box center [649, 451] width 899 height 18
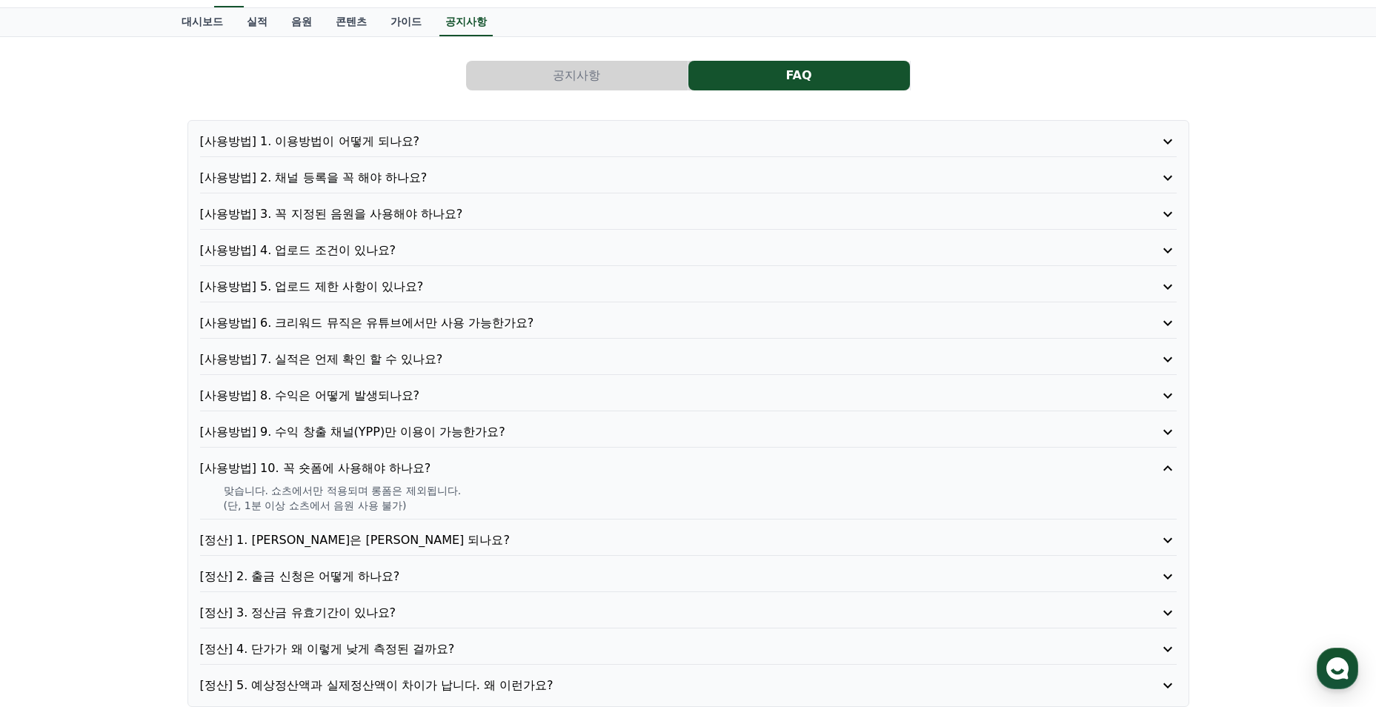
scroll to position [0, 0]
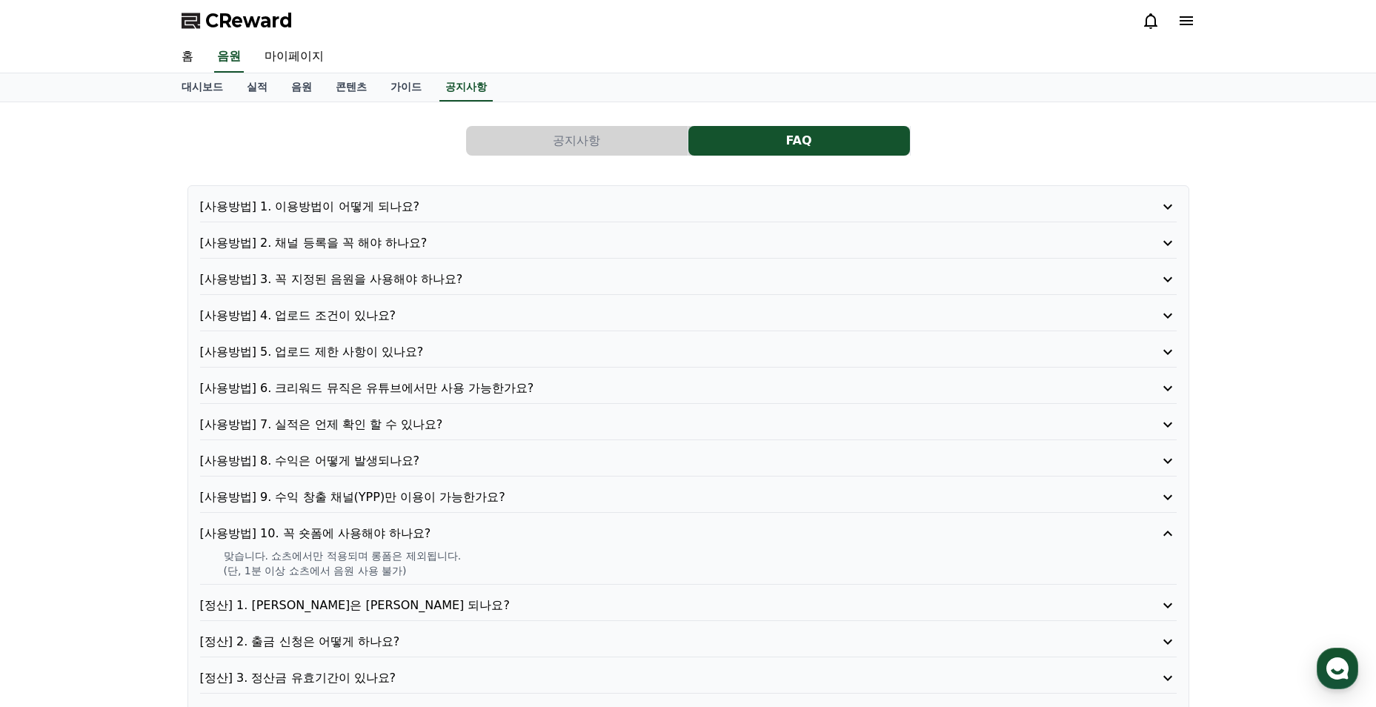
click at [1183, 16] on icon at bounding box center [1185, 20] width 13 height 9
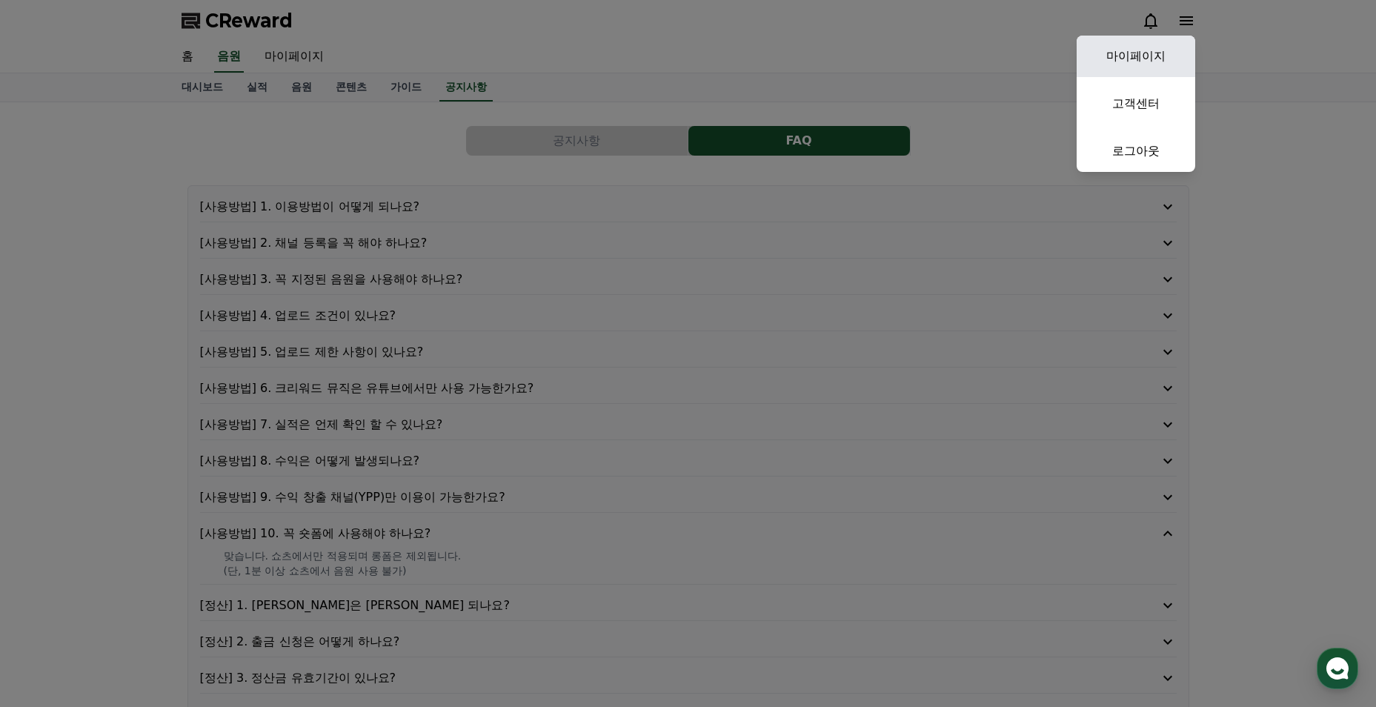
click at [1165, 56] on link "마이페이지" at bounding box center [1135, 56] width 119 height 41
select select "**********"
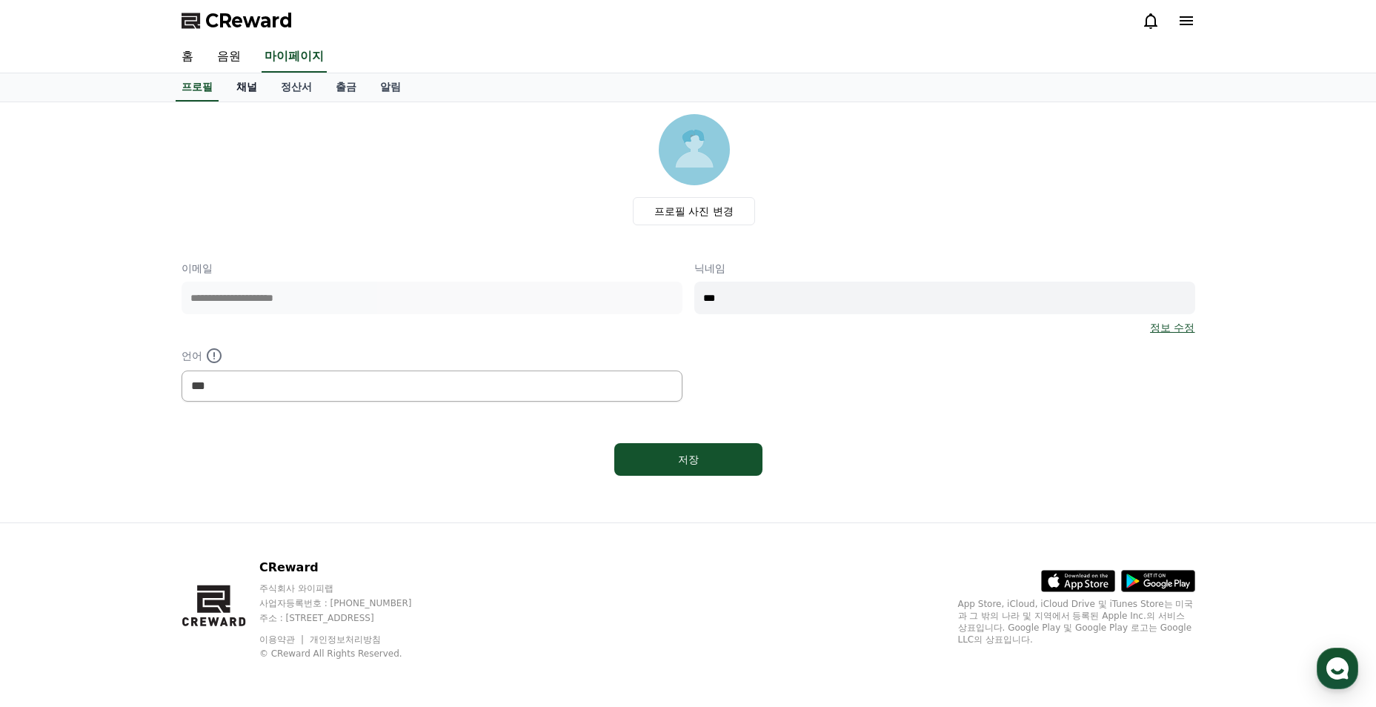
click at [250, 91] on link "채널" at bounding box center [246, 87] width 44 height 28
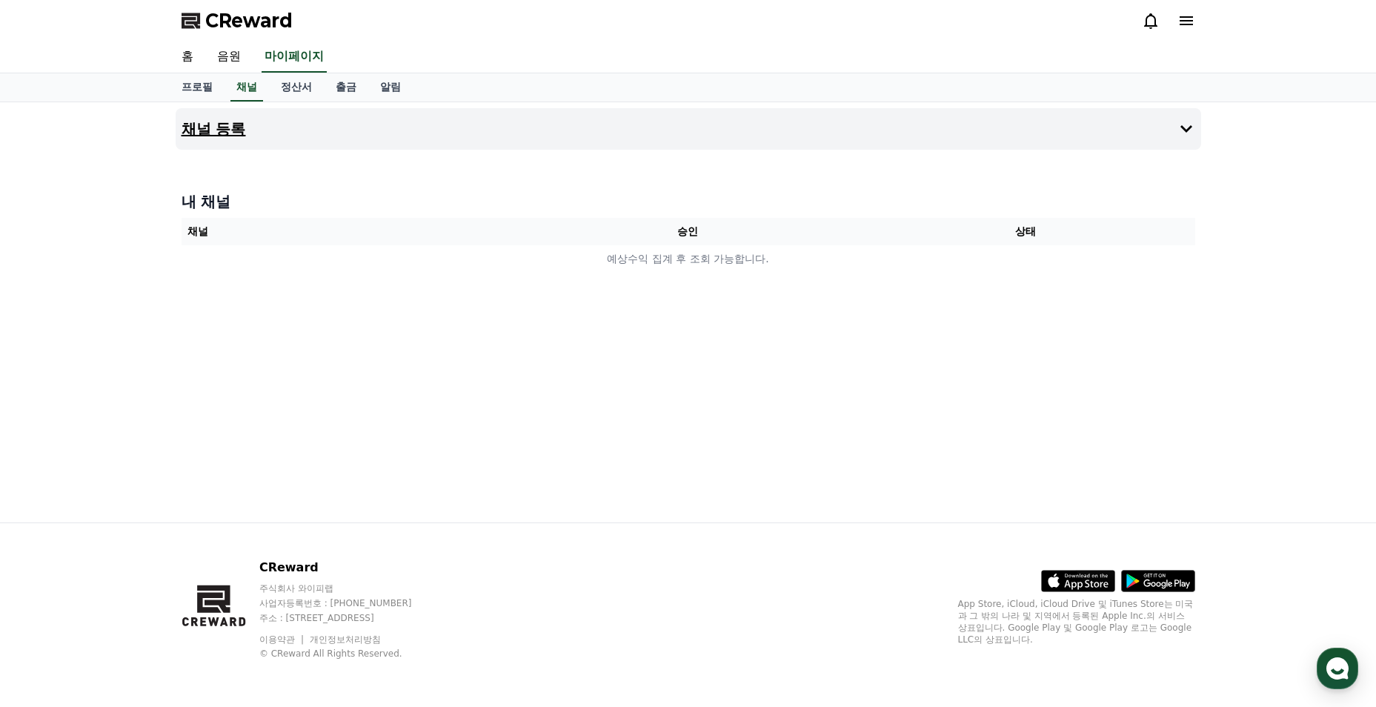
click at [596, 134] on button "채널 등록" at bounding box center [688, 128] width 1025 height 41
